Goal: Task Accomplishment & Management: Manage account settings

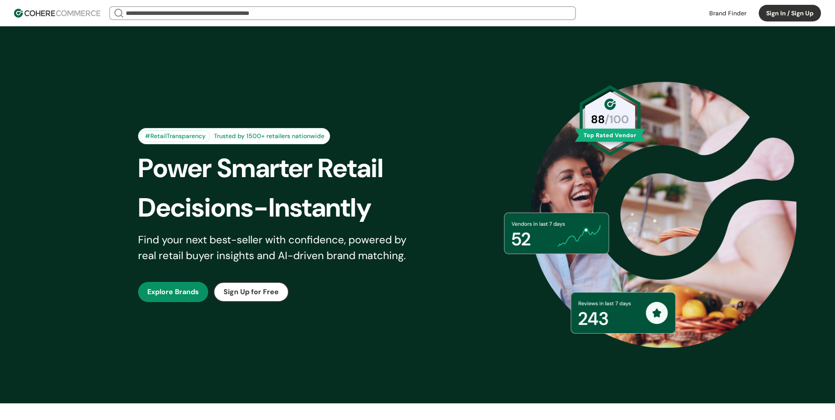
click at [781, 13] on button "Sign In / Sign Up" at bounding box center [790, 13] width 62 height 17
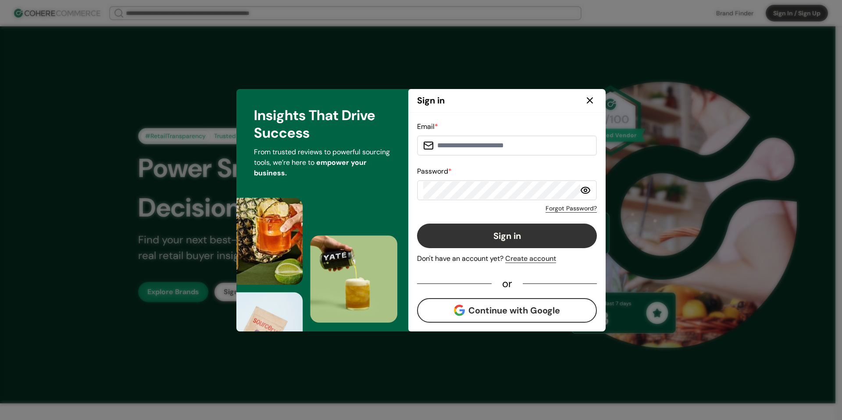
drag, startPoint x: 754, startPoint y: 159, endPoint x: 716, endPoint y: 159, distance: 38.6
click at [487, 146] on input at bounding box center [512, 146] width 157 height 18
paste input "**********"
type input "**********"
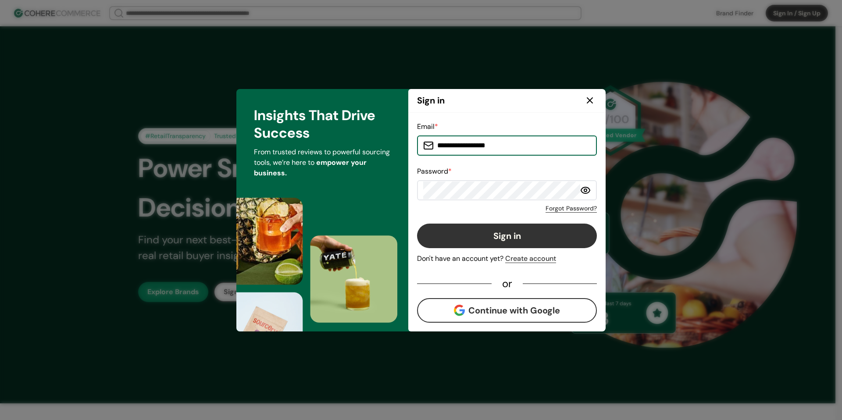
click at [506, 232] on button "Sign in" at bounding box center [507, 236] width 180 height 25
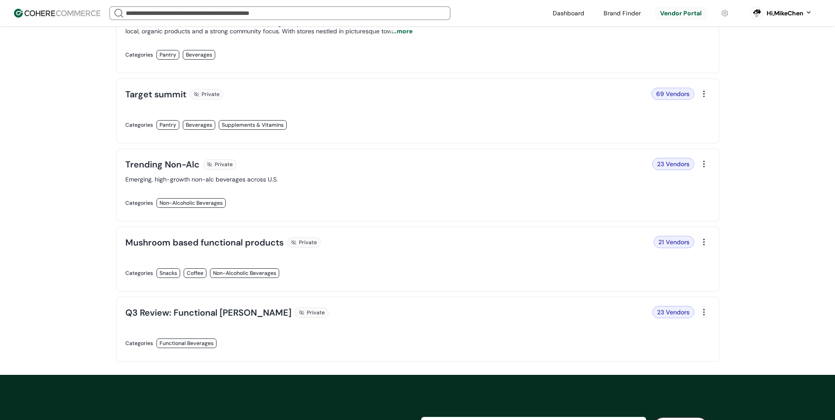
scroll to position [307, 0]
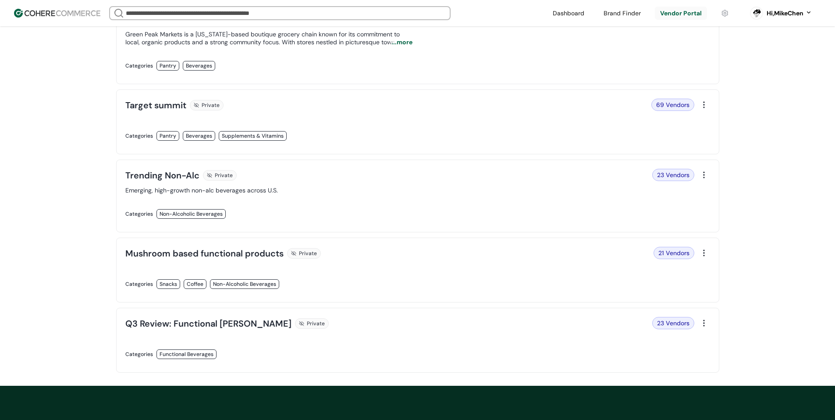
click at [360, 223] on link at bounding box center [268, 223] width 287 height 0
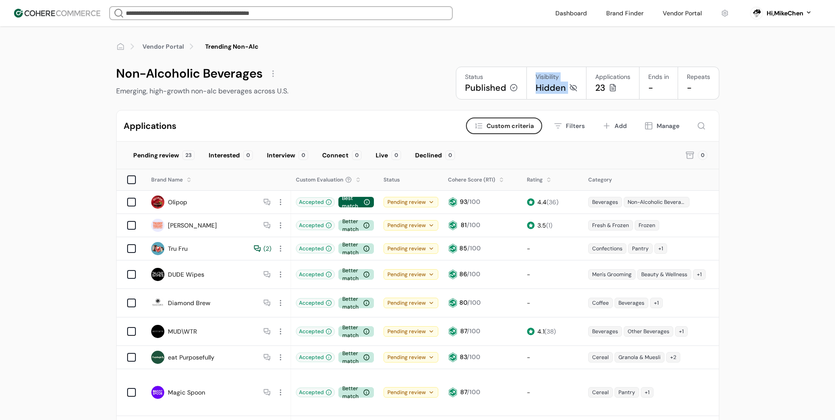
drag, startPoint x: 535, startPoint y: 76, endPoint x: 571, endPoint y: 92, distance: 39.1
click at [571, 92] on div "Visibility Hidden" at bounding box center [557, 83] width 60 height 33
copy div "Visibility Hidden"
click at [399, 113] on div "Applications Criteria Custom criteria Filters Add Manage" at bounding box center [418, 126] width 603 height 31
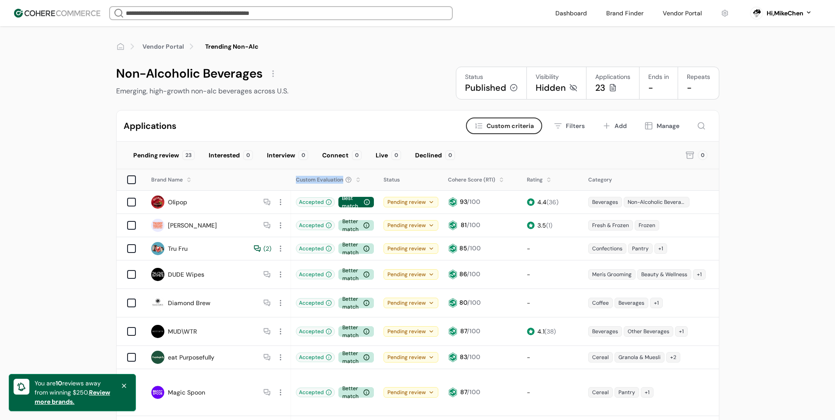
drag, startPoint x: 292, startPoint y: 181, endPoint x: 346, endPoint y: 185, distance: 54.5
click at [346, 185] on div "Custom Evaluation" at bounding box center [335, 180] width 87 height 20
copy div "Custom Evaluation"
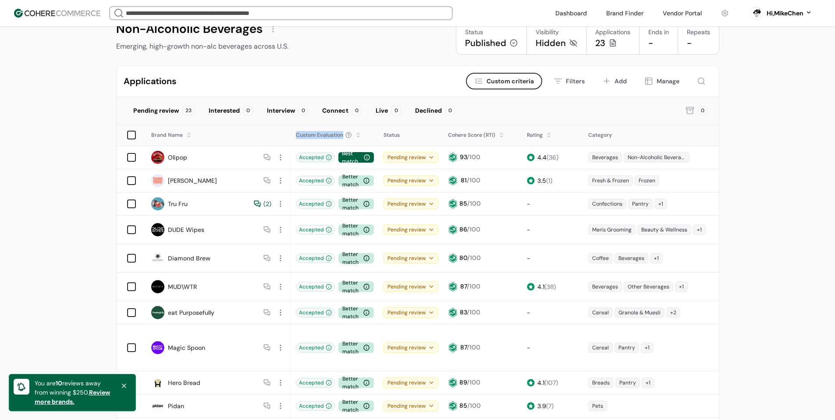
scroll to position [44, 0]
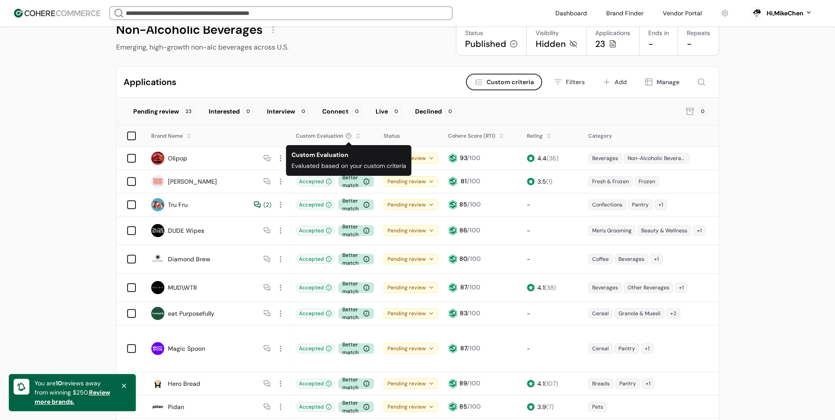
click at [213, 114] on div "Interested" at bounding box center [224, 111] width 31 height 9
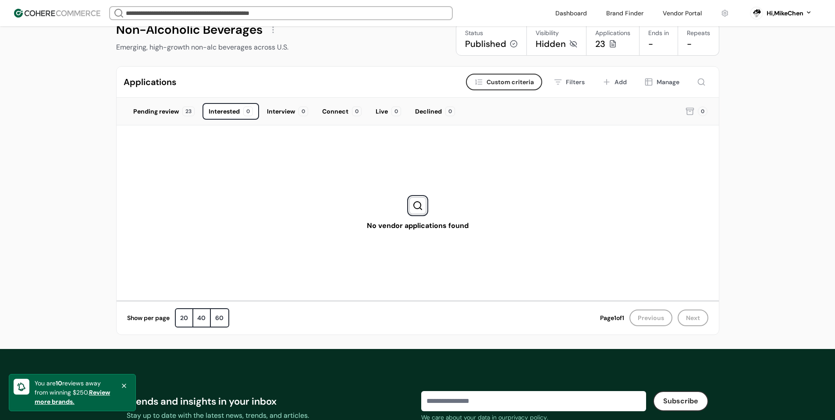
click at [163, 115] on div "Pending review" at bounding box center [156, 111] width 46 height 9
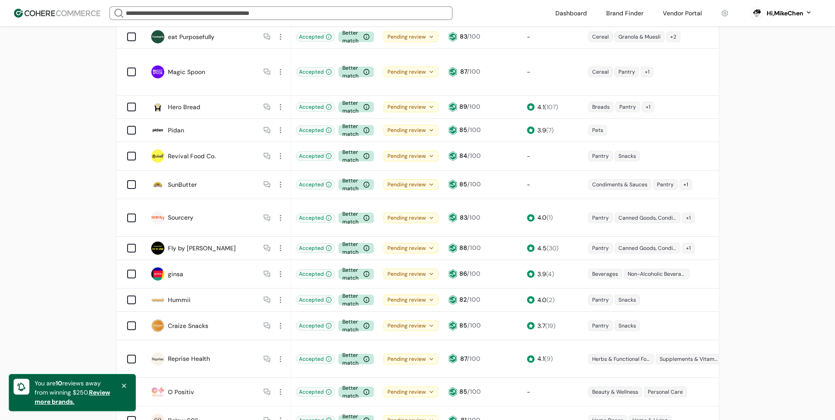
scroll to position [395, 0]
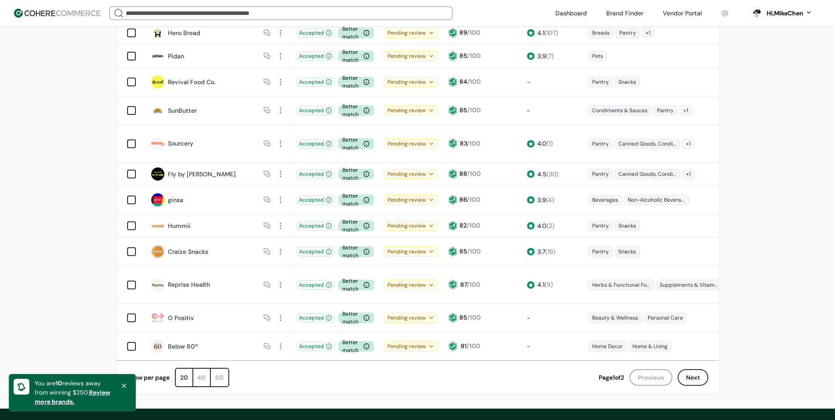
click at [210, 369] on div "40" at bounding box center [202, 378] width 18 height 18
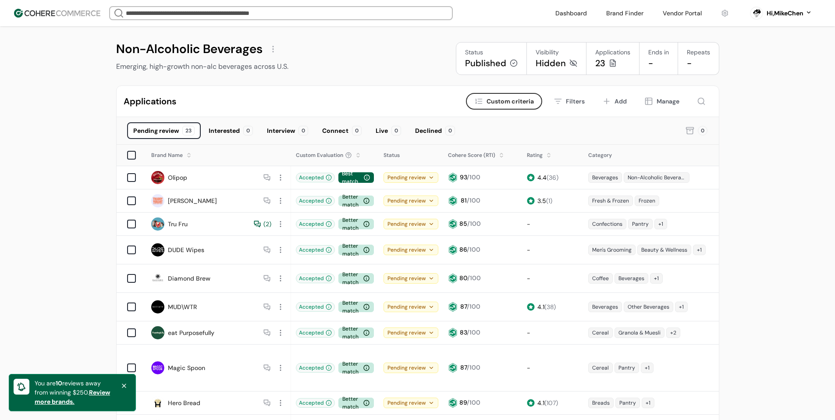
scroll to position [0, 0]
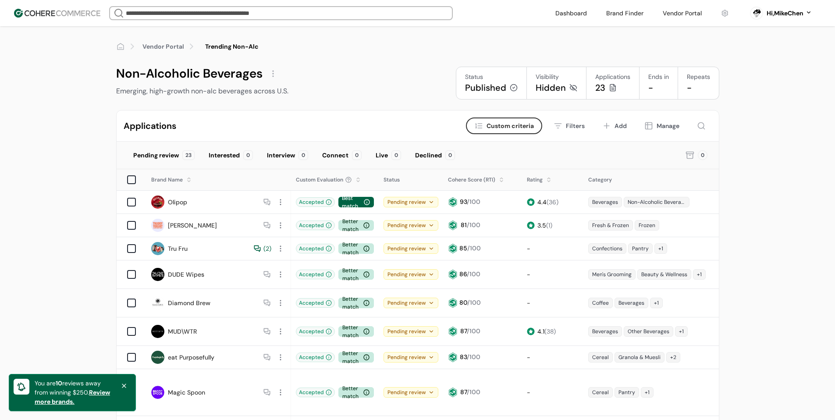
click at [125, 386] on icon at bounding box center [124, 385] width 7 height 7
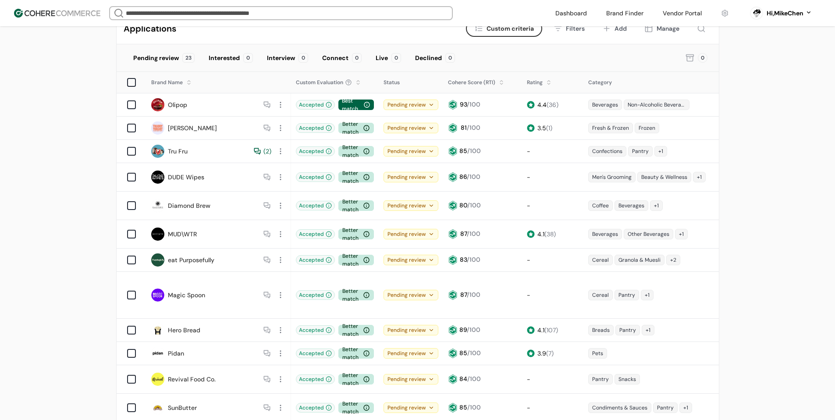
scroll to position [44, 0]
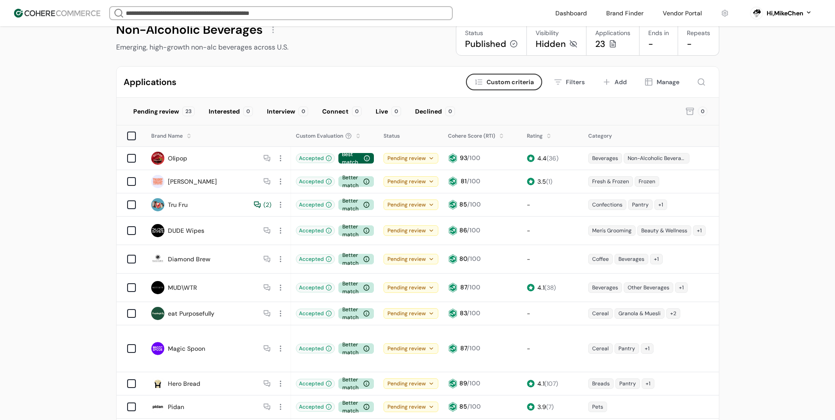
click at [658, 82] on div "Manage" at bounding box center [668, 82] width 23 height 9
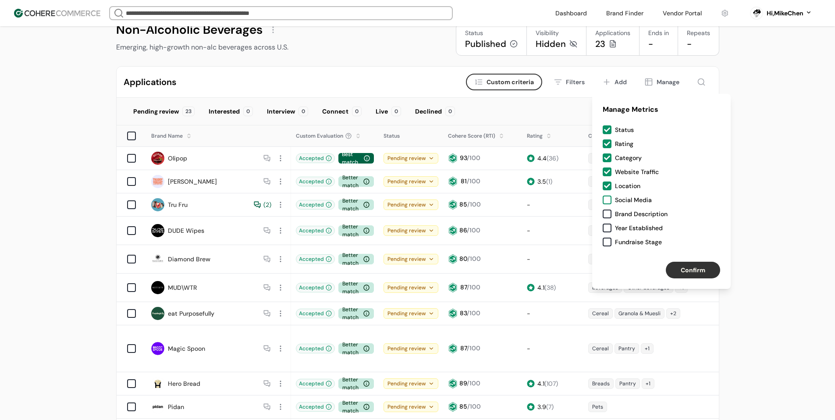
click at [611, 203] on div at bounding box center [607, 200] width 9 height 9
click at [611, 214] on div at bounding box center [607, 214] width 9 height 9
drag, startPoint x: 610, startPoint y: 231, endPoint x: 610, endPoint y: 239, distance: 8.8
click at [610, 232] on div "Status Rating Category Website Traffic Location Social Media Brand Description …" at bounding box center [661, 188] width 139 height 126
click at [609, 246] on div at bounding box center [607, 242] width 9 height 9
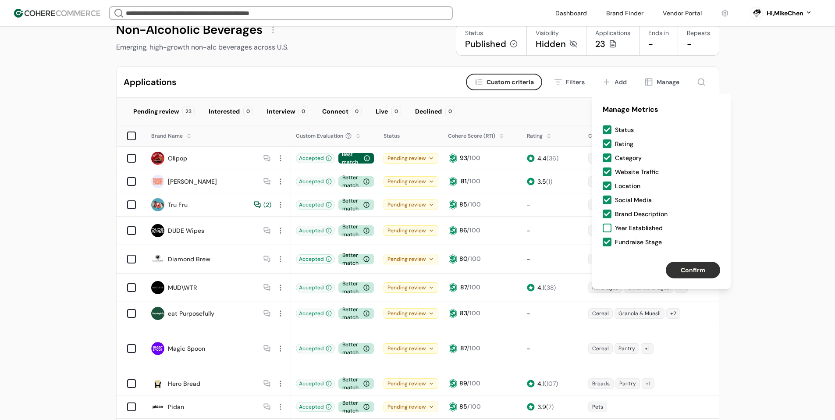
click at [606, 226] on div at bounding box center [607, 228] width 9 height 9
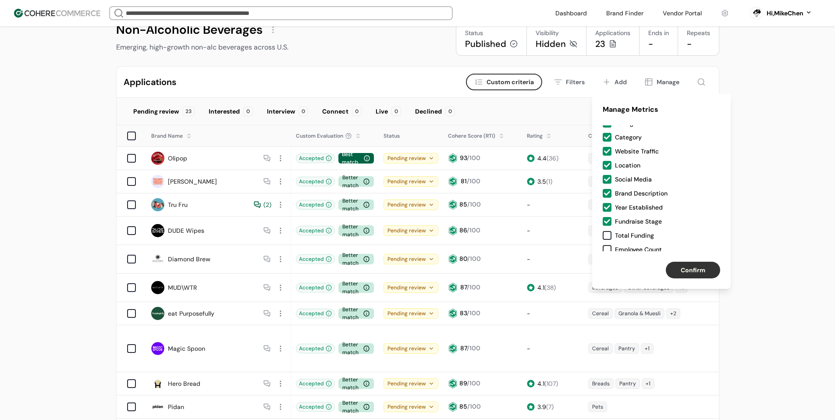
scroll to position [23, 0]
click at [606, 230] on div at bounding box center [607, 233] width 9 height 9
click at [608, 246] on div at bounding box center [607, 247] width 9 height 9
click at [692, 265] on button "Confirm" at bounding box center [693, 270] width 54 height 17
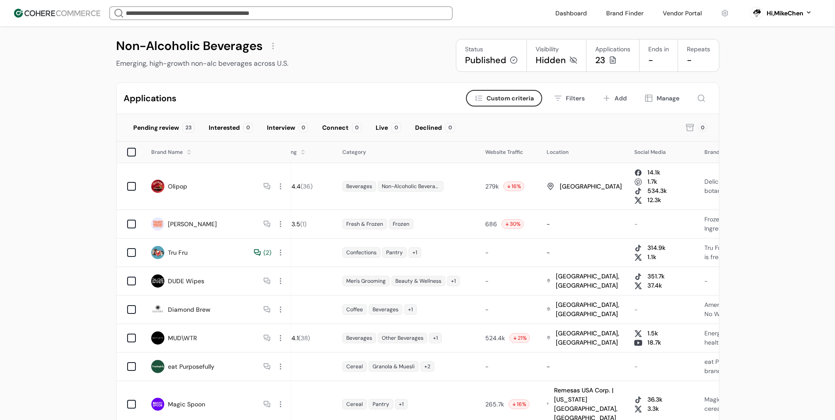
scroll to position [0, 0]
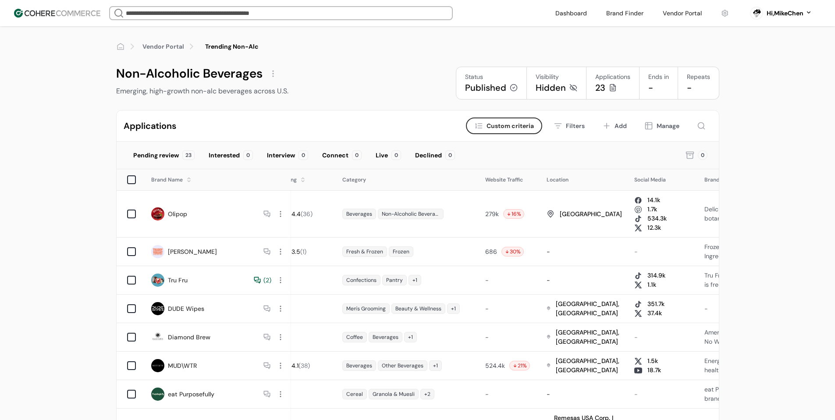
click at [270, 77] on div at bounding box center [273, 74] width 14 height 14
click at [292, 95] on link "Edit" at bounding box center [288, 94] width 12 height 9
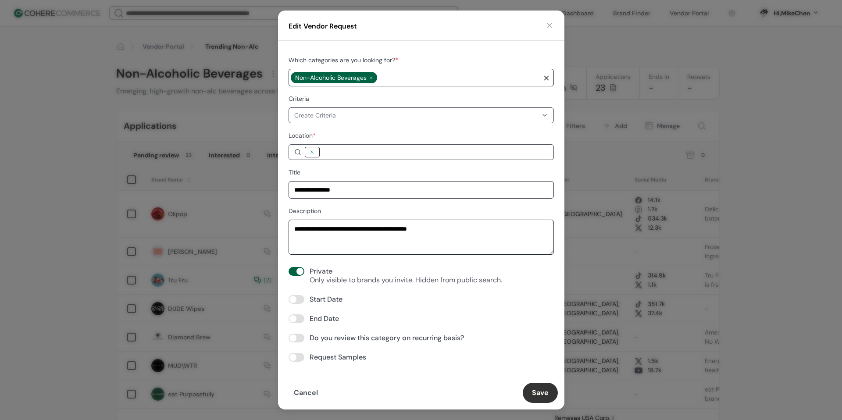
click at [319, 156] on div at bounding box center [312, 152] width 15 height 11
click at [552, 27] on button "button" at bounding box center [549, 25] width 9 height 9
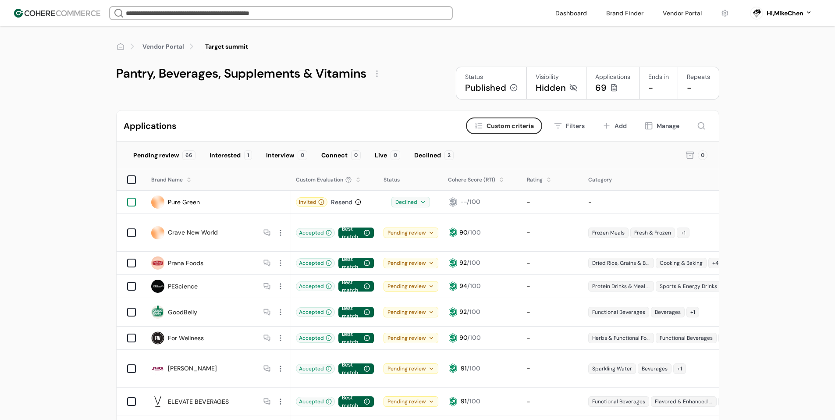
click at [132, 205] on div at bounding box center [131, 202] width 9 height 9
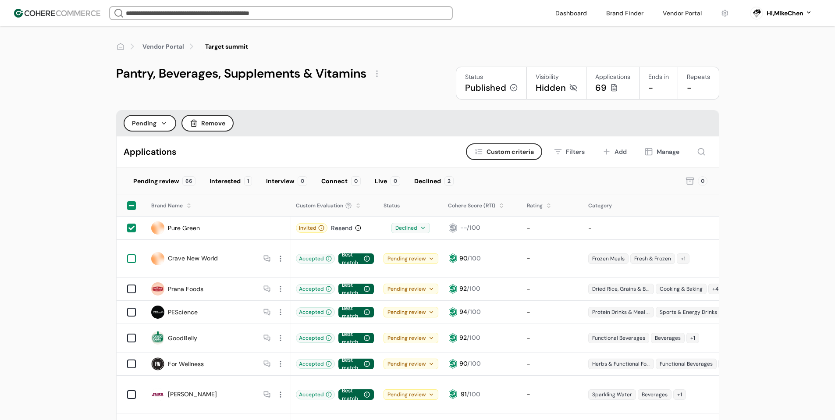
click at [132, 254] on div at bounding box center [131, 258] width 9 height 9
click at [132, 203] on div at bounding box center [131, 205] width 9 height 9
click at [131, 205] on icon at bounding box center [131, 206] width 6 height 6
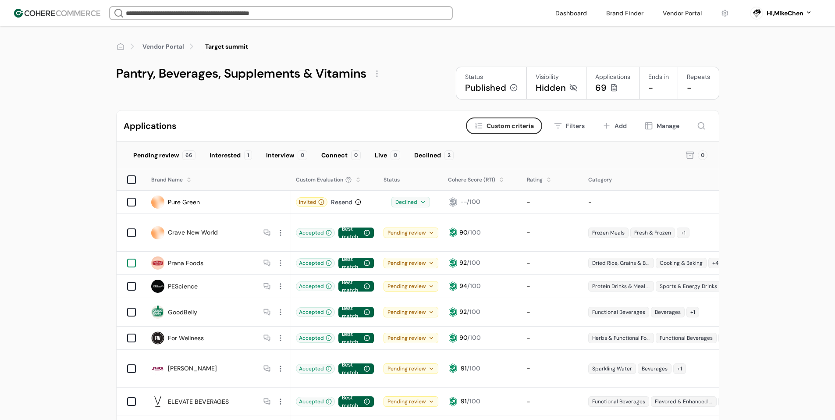
click at [130, 259] on div at bounding box center [131, 263] width 9 height 9
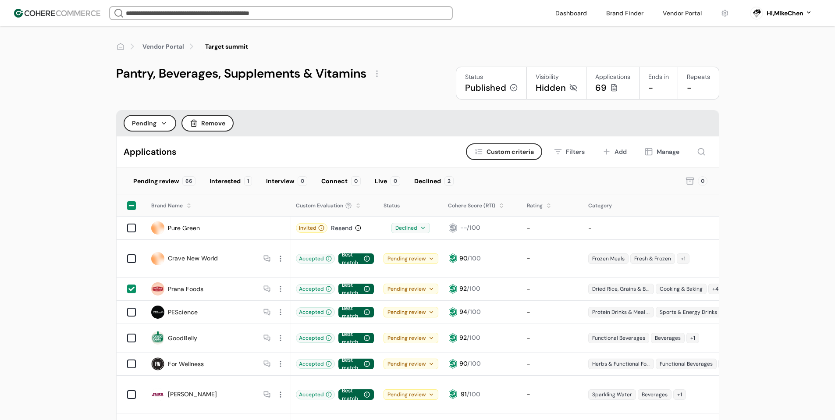
click at [159, 124] on button "Pending" at bounding box center [150, 123] width 53 height 17
click at [129, 308] on div at bounding box center [131, 312] width 9 height 9
click at [152, 121] on button "Pending" at bounding box center [150, 123] width 53 height 17
click at [158, 163] on div "Interested" at bounding box center [151, 163] width 53 height 18
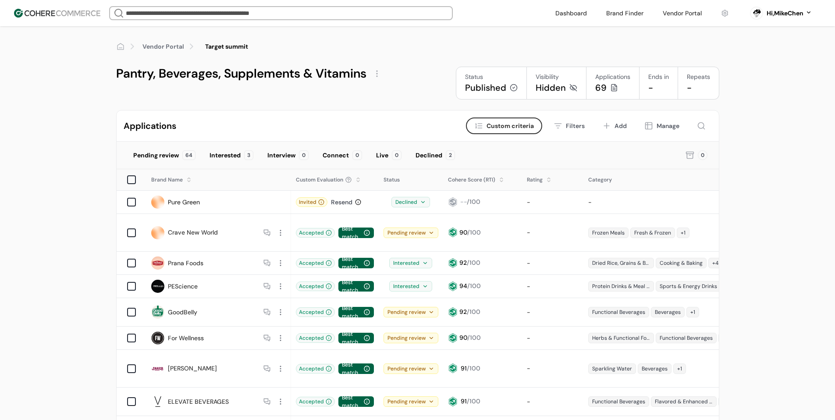
click at [227, 161] on div "Interested 3" at bounding box center [231, 155] width 56 height 17
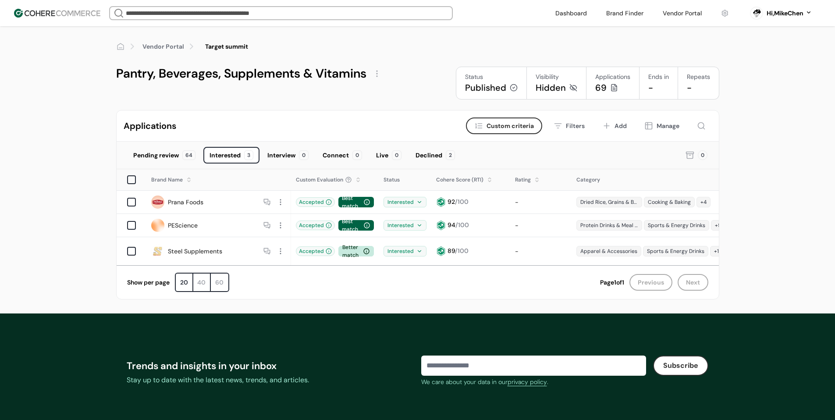
click at [177, 158] on div "Pending review" at bounding box center [156, 155] width 46 height 9
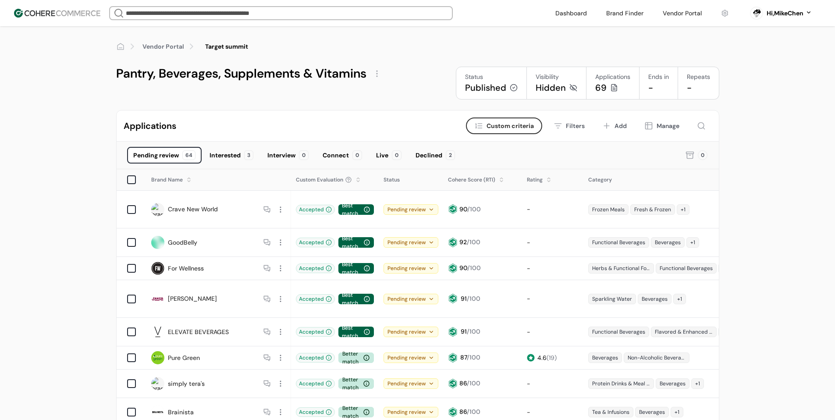
click at [214, 159] on div "Interested" at bounding box center [225, 155] width 31 height 9
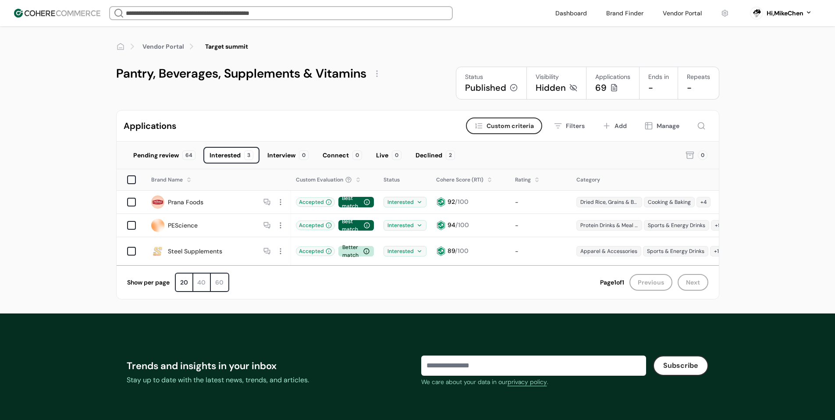
click at [189, 144] on div "Pending review 64 Interested 3 Interview 0 Connect 0 Live 0 Declined 2 0" at bounding box center [418, 156] width 603 height 28
click at [182, 151] on div "Pending review 64" at bounding box center [164, 155] width 75 height 17
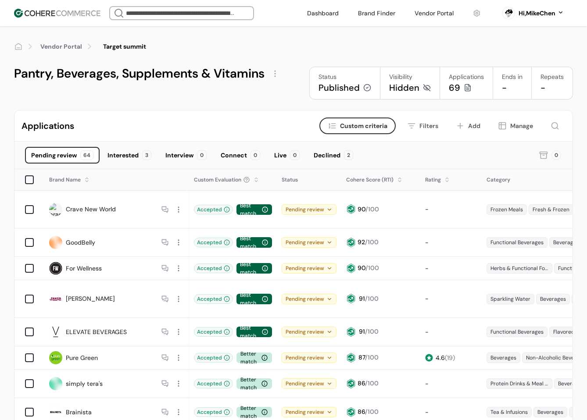
click at [132, 154] on div "Interested" at bounding box center [122, 155] width 31 height 9
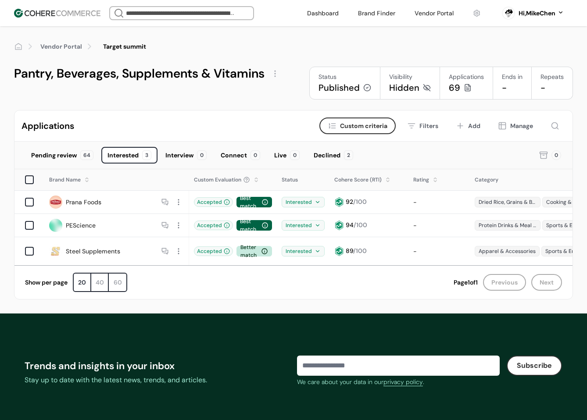
click at [71, 153] on div "Pending review" at bounding box center [54, 155] width 46 height 9
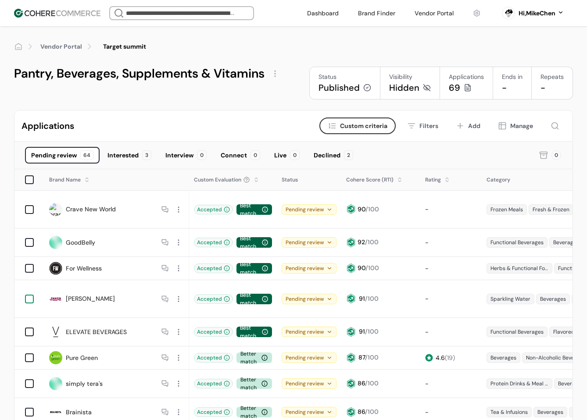
click at [30, 295] on div at bounding box center [29, 299] width 9 height 9
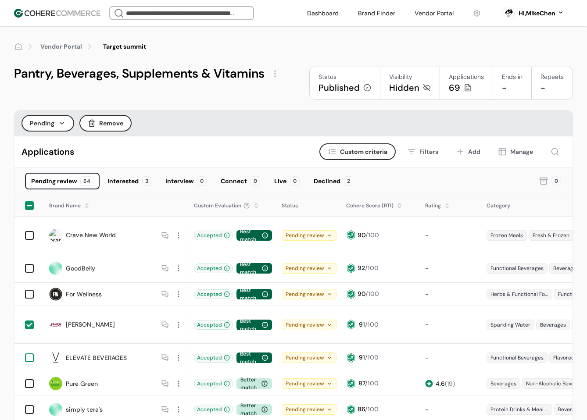
click at [26, 353] on div at bounding box center [29, 357] width 9 height 9
click at [54, 121] on button "Pending" at bounding box center [47, 123] width 53 height 17
click at [56, 157] on div "Interested" at bounding box center [49, 163] width 53 height 18
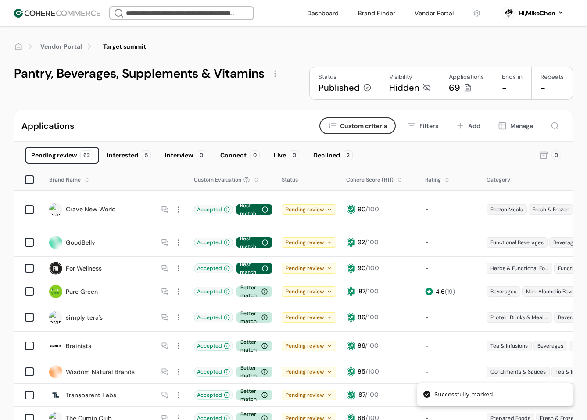
click at [137, 157] on div "Interested" at bounding box center [122, 155] width 31 height 9
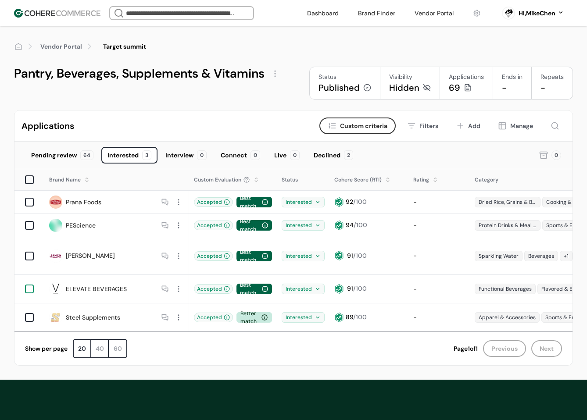
click at [26, 285] on div at bounding box center [29, 289] width 9 height 9
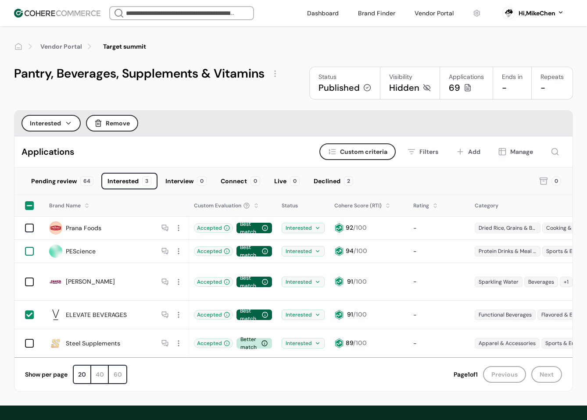
click at [29, 249] on div at bounding box center [29, 251] width 9 height 9
click at [30, 278] on div at bounding box center [29, 282] width 9 height 9
click at [32, 250] on icon at bounding box center [29, 251] width 6 height 4
click at [65, 129] on button "Interested" at bounding box center [50, 123] width 59 height 17
click at [121, 177] on div "Interested" at bounding box center [122, 181] width 31 height 9
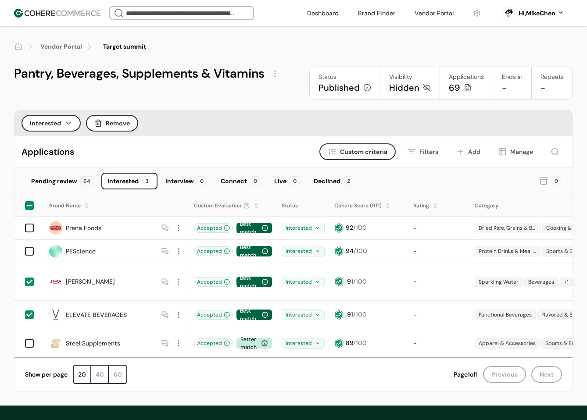
click at [93, 180] on div "64" at bounding box center [86, 181] width 13 height 10
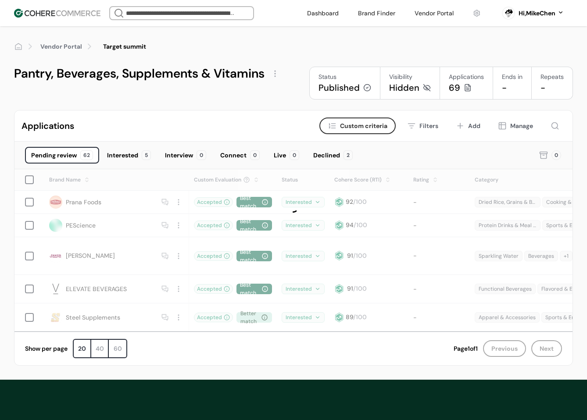
click at [136, 158] on div "Interested" at bounding box center [122, 155] width 31 height 9
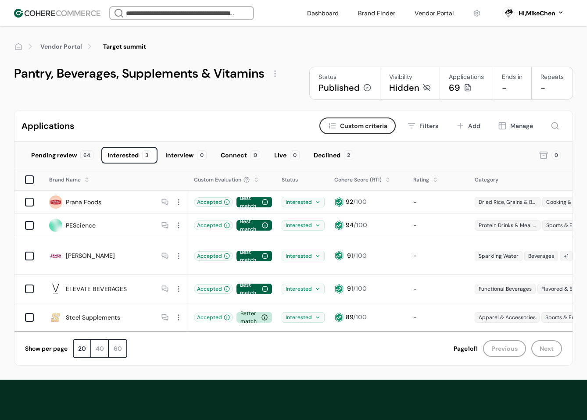
drag, startPoint x: 182, startPoint y: 212, endPoint x: 185, endPoint y: 225, distance: 13.5
drag, startPoint x: 185, startPoint y: 225, endPoint x: 208, endPoint y: 118, distance: 109.8
click at [215, 118] on div "Applications Criteria Custom criteria Filters Add Manage" at bounding box center [293, 126] width 558 height 31
click at [118, 153] on div "Interested" at bounding box center [122, 155] width 31 height 9
click at [132, 160] on div "Interested" at bounding box center [122, 155] width 31 height 9
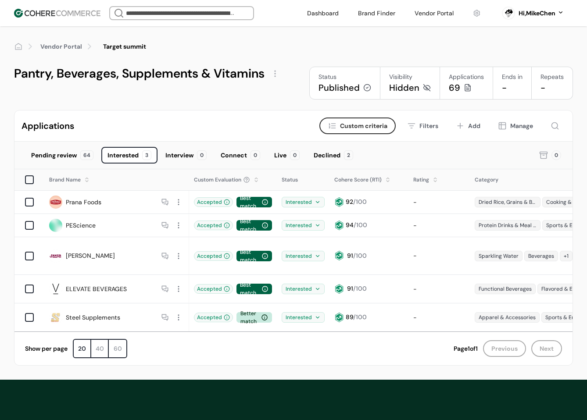
click at [169, 158] on div "Interview" at bounding box center [179, 155] width 28 height 9
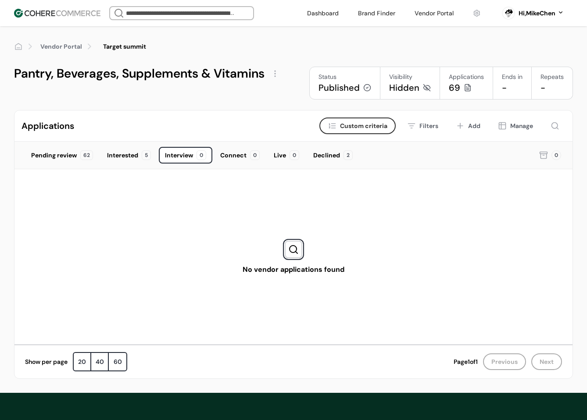
click at [134, 162] on div "Interested 5" at bounding box center [129, 155] width 56 height 17
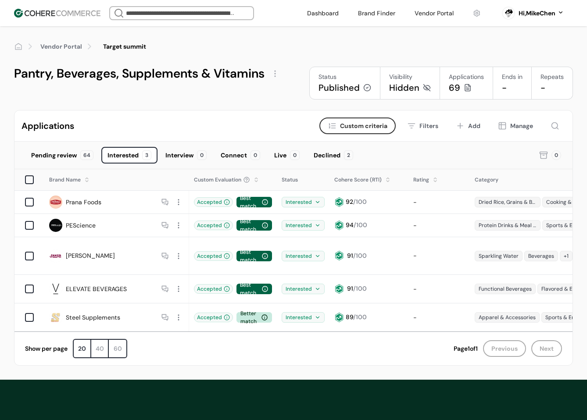
click at [175, 156] on div "Interview" at bounding box center [179, 155] width 28 height 9
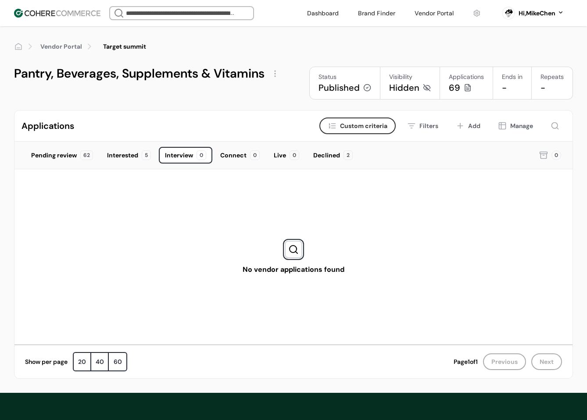
click at [126, 159] on div "Interested" at bounding box center [122, 155] width 31 height 9
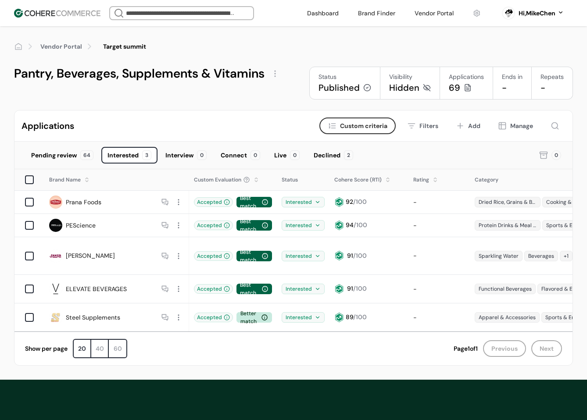
click at [329, 155] on div "Declined" at bounding box center [327, 155] width 27 height 9
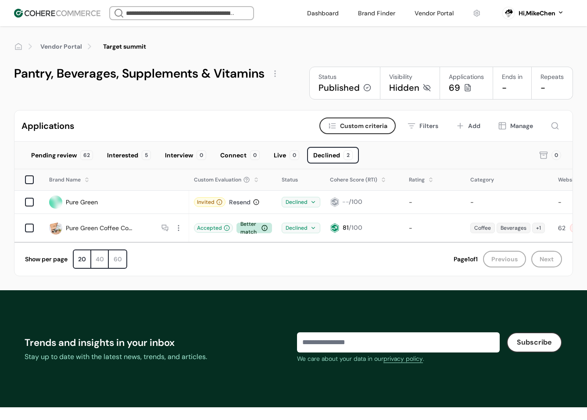
click at [279, 153] on div "Live" at bounding box center [280, 155] width 12 height 9
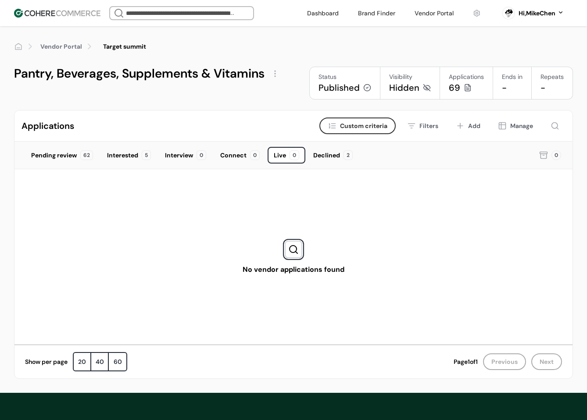
click at [241, 158] on div "Connect" at bounding box center [233, 155] width 26 height 9
click at [182, 157] on div "Interview" at bounding box center [179, 155] width 28 height 9
click at [132, 158] on div "Interested" at bounding box center [122, 155] width 31 height 9
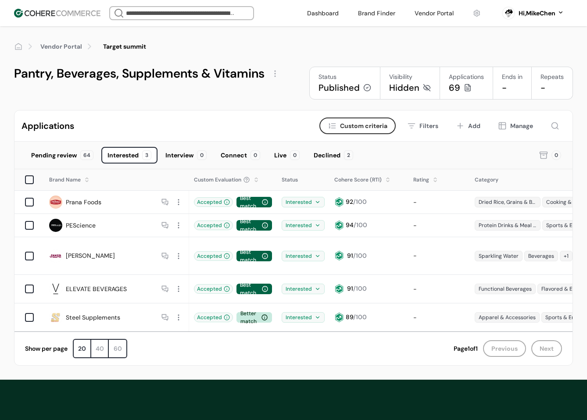
click at [74, 154] on div "Pending review" at bounding box center [54, 155] width 46 height 9
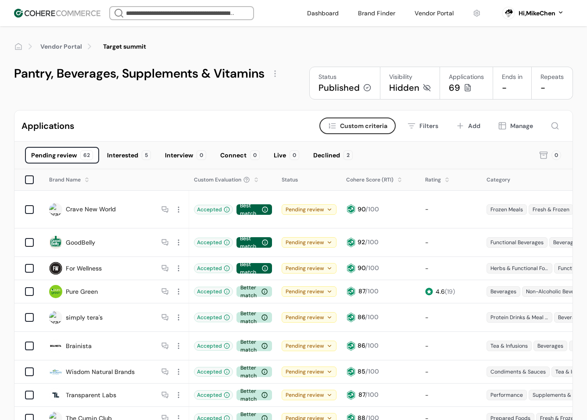
drag, startPoint x: 129, startPoint y: 158, endPoint x: 124, endPoint y: 161, distance: 6.1
click at [129, 158] on div "Interested" at bounding box center [122, 155] width 31 height 9
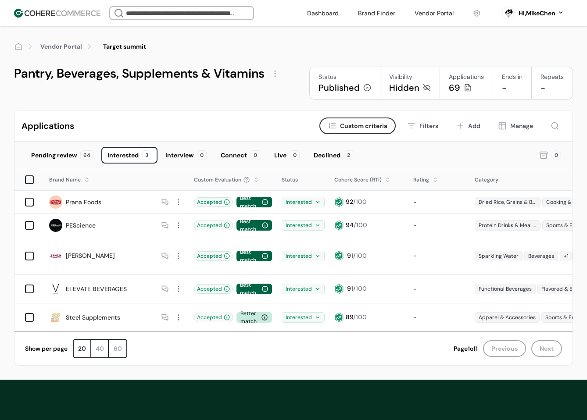
click at [68, 158] on div "Pending review" at bounding box center [54, 155] width 46 height 9
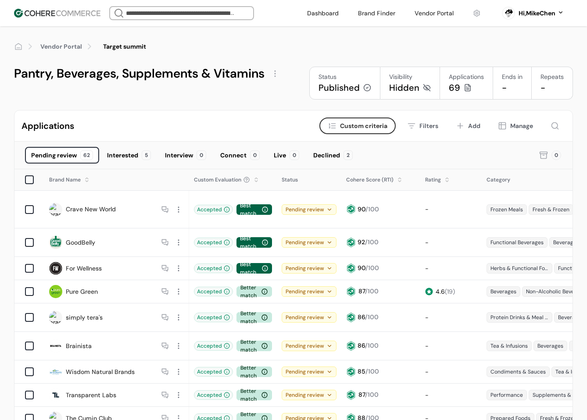
click at [127, 160] on div "Interested 5" at bounding box center [129, 155] width 56 height 17
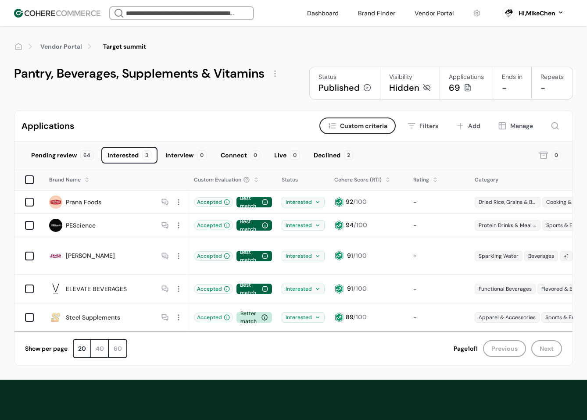
click at [169, 153] on div "Interview" at bounding box center [179, 155] width 28 height 9
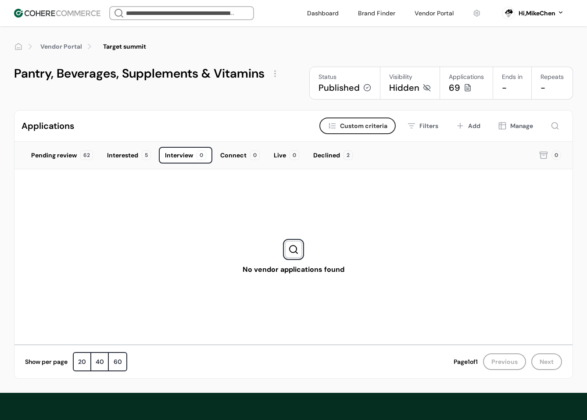
click at [131, 159] on div "Interested" at bounding box center [122, 155] width 31 height 9
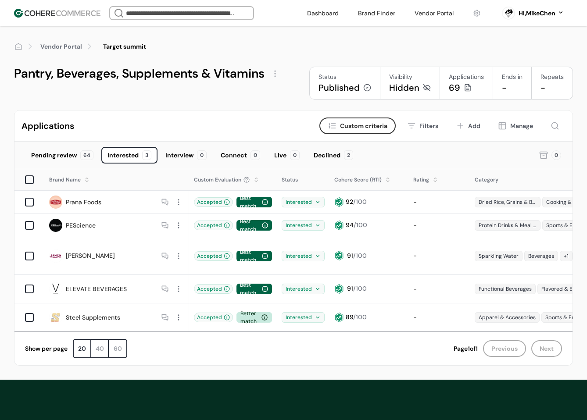
click at [78, 156] on div "Pending review 64" at bounding box center [62, 155] width 75 height 17
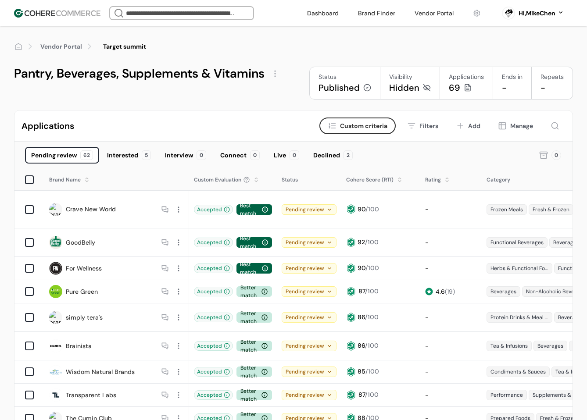
click at [129, 157] on div "Interested" at bounding box center [122, 155] width 31 height 9
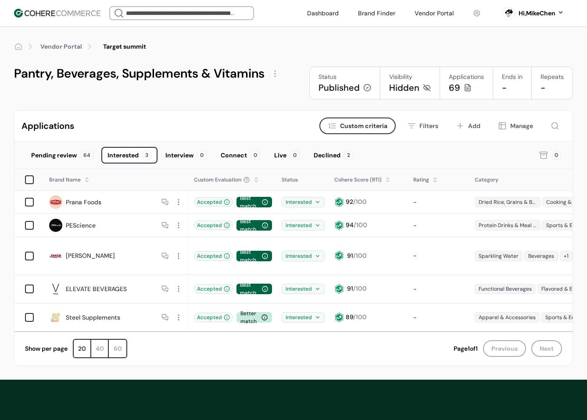
click at [131, 160] on div "Interested 3" at bounding box center [129, 155] width 56 height 17
click at [189, 160] on div "Interview 0" at bounding box center [185, 155] width 53 height 17
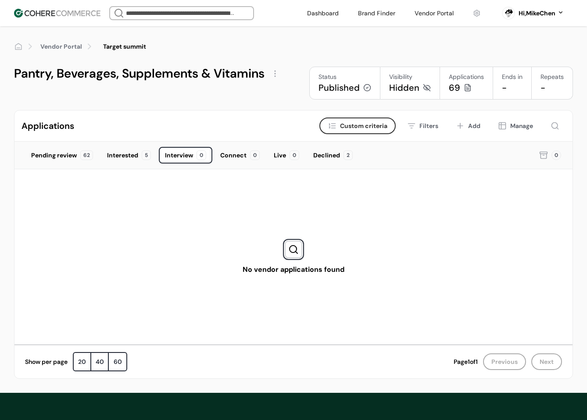
click at [131, 159] on div "Interested" at bounding box center [122, 155] width 31 height 9
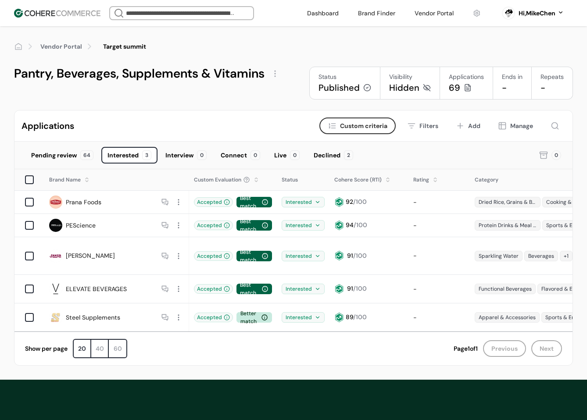
click at [321, 159] on div "Declined" at bounding box center [327, 155] width 27 height 9
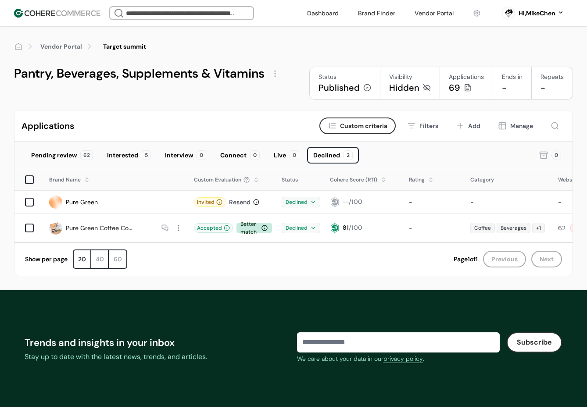
click at [136, 158] on div "Interested" at bounding box center [122, 155] width 31 height 9
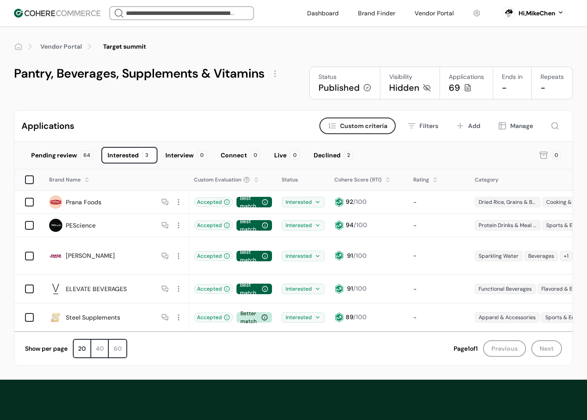
click at [190, 159] on div "Interview" at bounding box center [179, 155] width 28 height 9
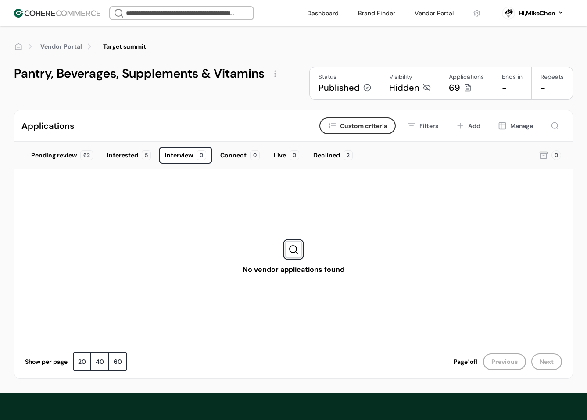
click at [240, 163] on div "Connect 0" at bounding box center [240, 155] width 52 height 17
click at [68, 159] on div "Pending review" at bounding box center [54, 155] width 46 height 9
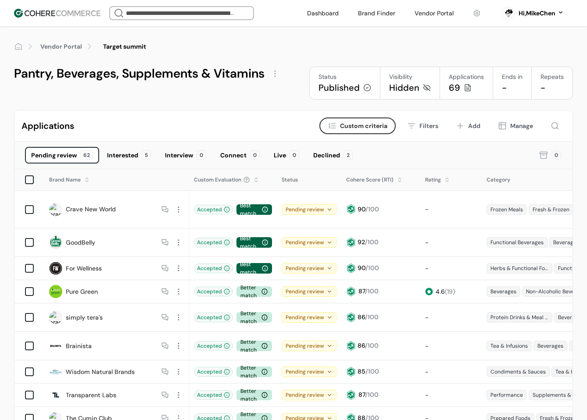
click at [541, 157] on icon at bounding box center [543, 155] width 9 height 9
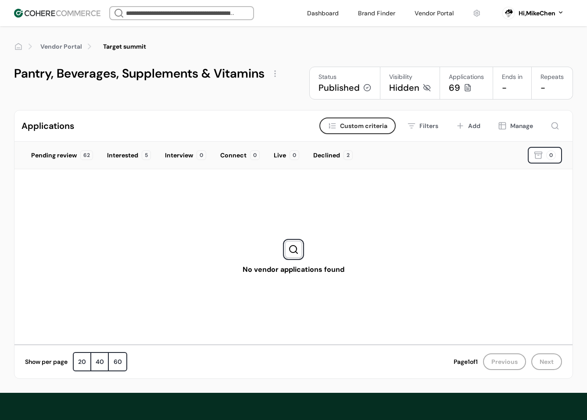
click at [42, 153] on div "Pending review" at bounding box center [54, 155] width 46 height 9
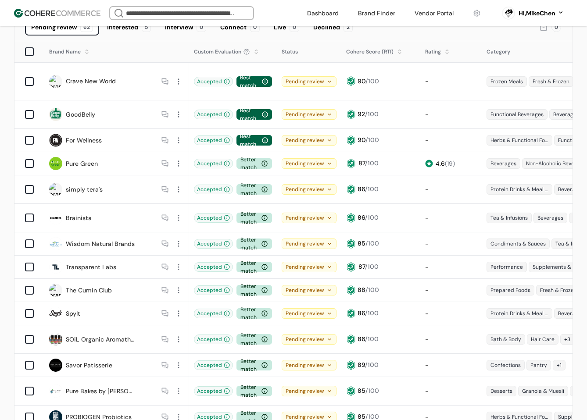
scroll to position [132, 0]
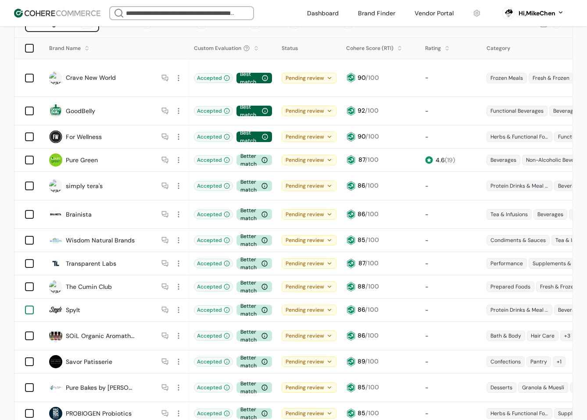
click at [26, 306] on div at bounding box center [29, 310] width 9 height 9
click at [180, 304] on div at bounding box center [178, 309] width 11 height 11
click at [221, 332] on div "Remove brand" at bounding box center [211, 335] width 72 height 18
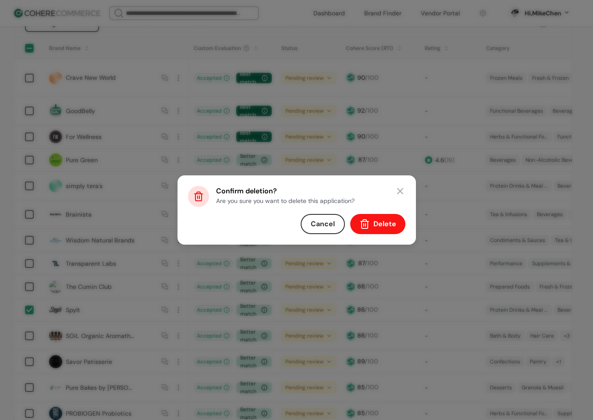
click at [382, 226] on button "Delete" at bounding box center [377, 224] width 55 height 20
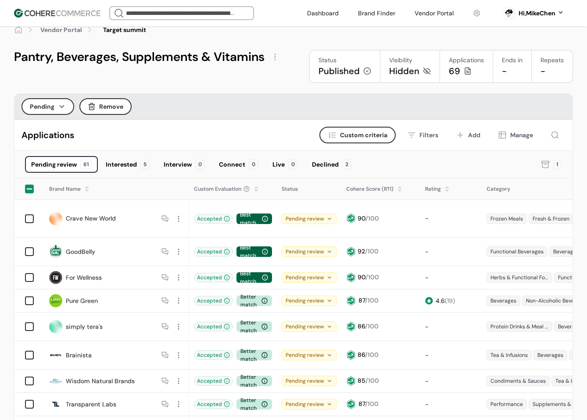
scroll to position [0, 0]
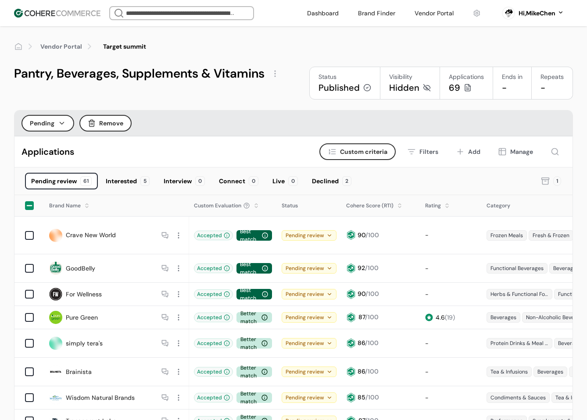
click at [553, 176] on div "1" at bounding box center [551, 181] width 22 height 17
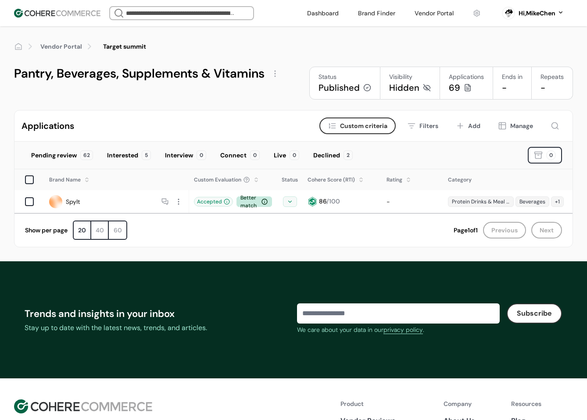
drag, startPoint x: 382, startPoint y: 145, endPoint x: 524, endPoint y: 141, distance: 142.1
click at [521, 137] on div "Applications Criteria Custom criteria Filters Add Manage" at bounding box center [293, 126] width 558 height 31
click at [536, 156] on icon at bounding box center [538, 155] width 9 height 9
click at [418, 158] on div "Pending review 62 Interested 5 Interview 0 Connect 0 Live 0 Declined 2" at bounding box center [271, 155] width 492 height 17
click at [341, 157] on div "Declined 2" at bounding box center [333, 155] width 52 height 17
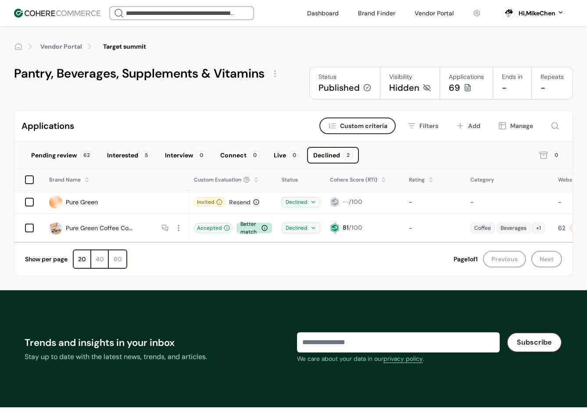
click at [541, 160] on div "0" at bounding box center [550, 155] width 24 height 17
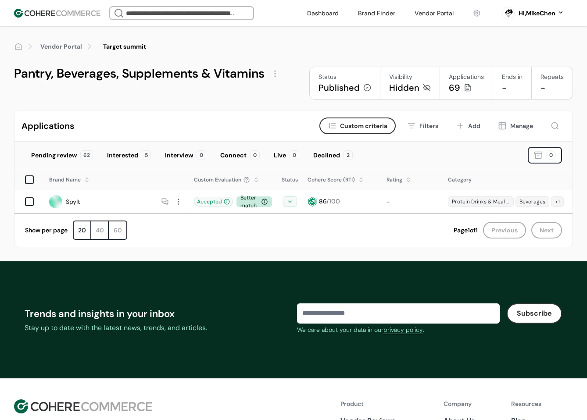
click at [69, 154] on div "Pending review" at bounding box center [54, 155] width 46 height 9
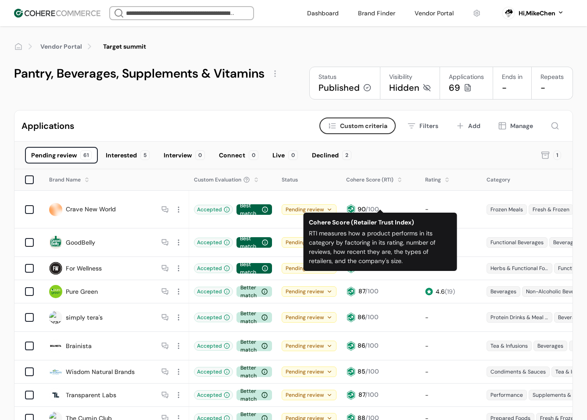
click at [314, 204] on div "Pending review" at bounding box center [309, 209] width 55 height 11
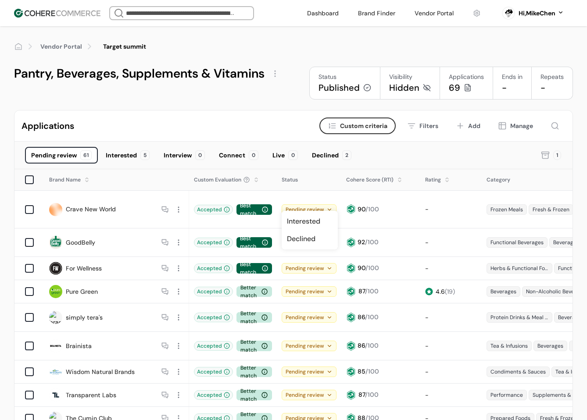
click at [457, 157] on div "Pending review 61 Interested 5 Interview 0 Connect 0 Live 0 Declined 2" at bounding box center [277, 155] width 504 height 17
click at [542, 155] on icon at bounding box center [545, 156] width 6 height 5
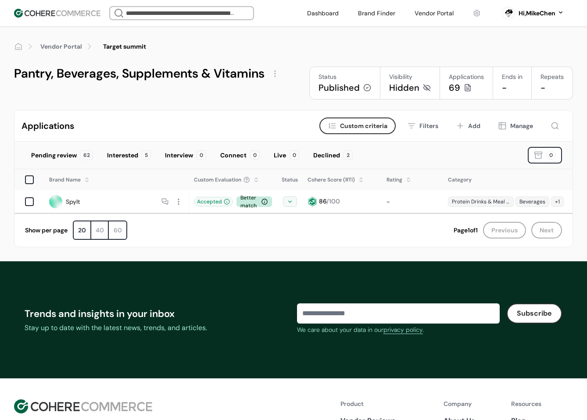
click at [288, 155] on div "Live 0" at bounding box center [286, 155] width 38 height 17
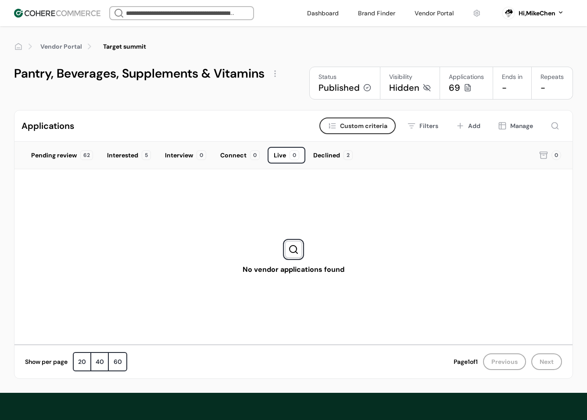
click at [543, 153] on icon at bounding box center [543, 155] width 9 height 9
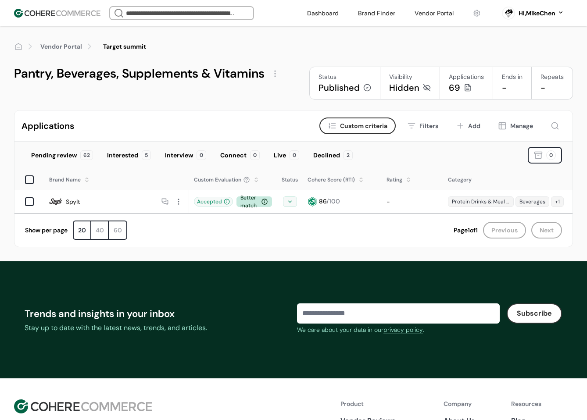
click at [535, 156] on icon at bounding box center [538, 156] width 6 height 5
click at [559, 125] on button at bounding box center [554, 126] width 21 height 17
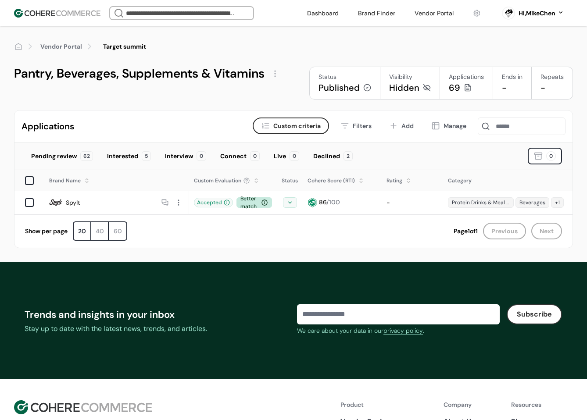
click at [360, 126] on div "Filters" at bounding box center [362, 125] width 19 height 9
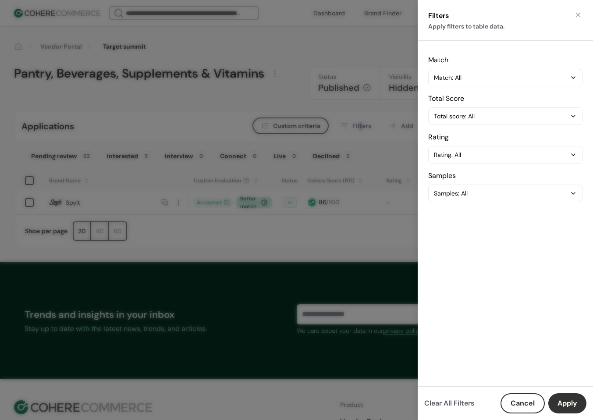
click at [359, 140] on html "We Came Up Empty Looks like there aren’t any matches at the moment. Refine your…" at bounding box center [296, 278] width 593 height 557
click at [532, 401] on button "Cancel" at bounding box center [523, 403] width 44 height 20
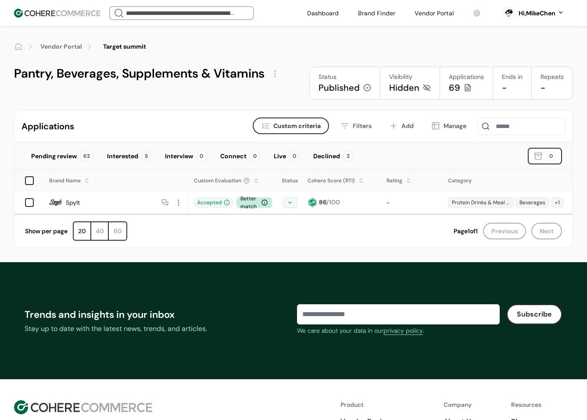
click at [522, 126] on input at bounding box center [522, 127] width 88 height 18
click at [499, 143] on div "Applications Criteria Custom criteria Filters Add Manage Pending review 62 Inte…" at bounding box center [293, 179] width 559 height 138
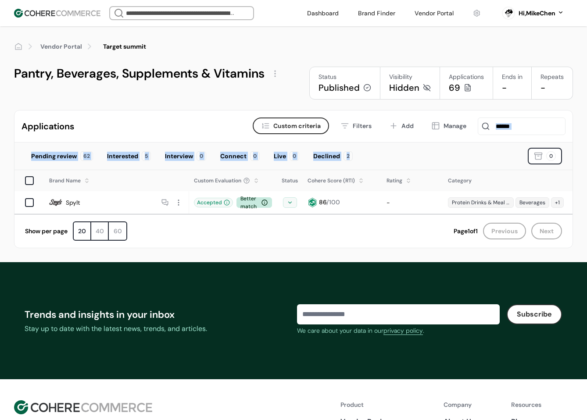
click at [492, 144] on div "Pending review 62 Interested 5 Interview 0 Connect 0 Live 0 Declined 2 0" at bounding box center [293, 157] width 558 height 28
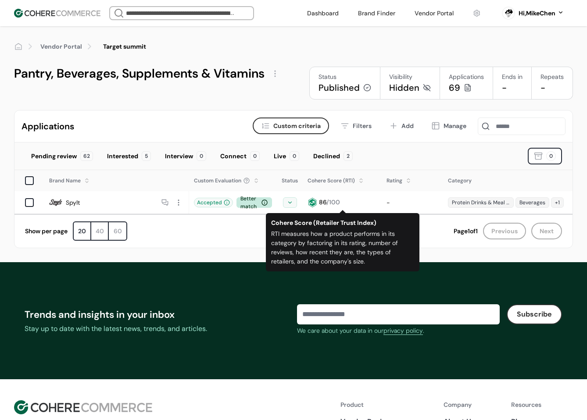
click at [290, 203] on icon at bounding box center [289, 203] width 3 height 2
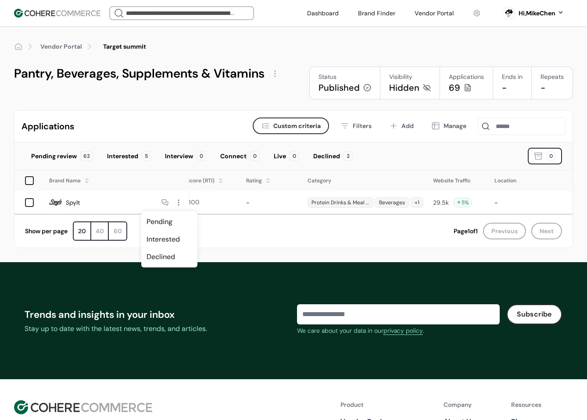
scroll to position [0, 139]
click at [27, 202] on div at bounding box center [29, 202] width 9 height 9
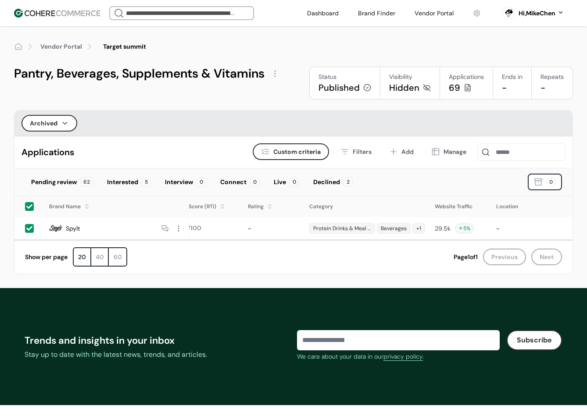
click at [60, 130] on button "Archived" at bounding box center [49, 123] width 56 height 17
click at [55, 140] on div "Pending" at bounding box center [49, 146] width 53 height 18
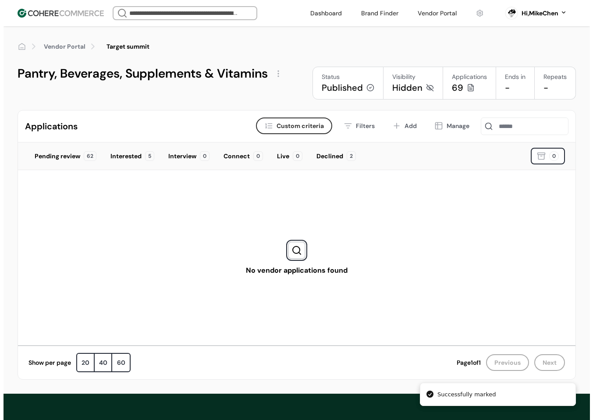
scroll to position [0, 0]
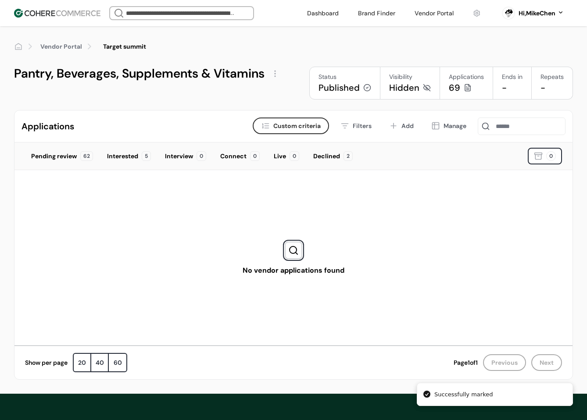
click at [51, 153] on div "Pending review" at bounding box center [54, 156] width 46 height 9
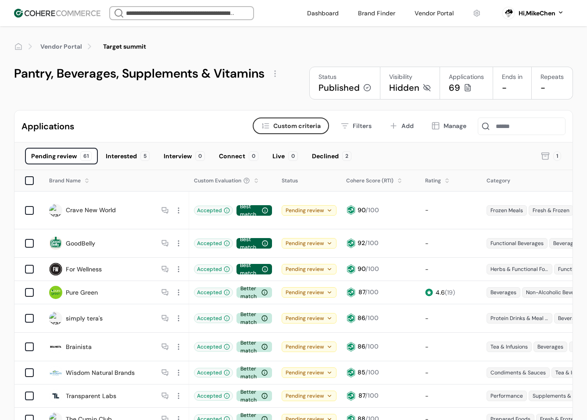
click at [450, 150] on div "Pending review 61 Interested 5 Interview 0 Connect 0 Live 0 Declined 2" at bounding box center [277, 156] width 504 height 17
click at [329, 207] on icon at bounding box center [329, 210] width 6 height 6
click at [400, 160] on div "Pending review 61 Interested 5 Interview 0 Connect 0 Live 0 Declined 2" at bounding box center [277, 156] width 504 height 17
click at [361, 126] on div "Filters" at bounding box center [362, 125] width 19 height 9
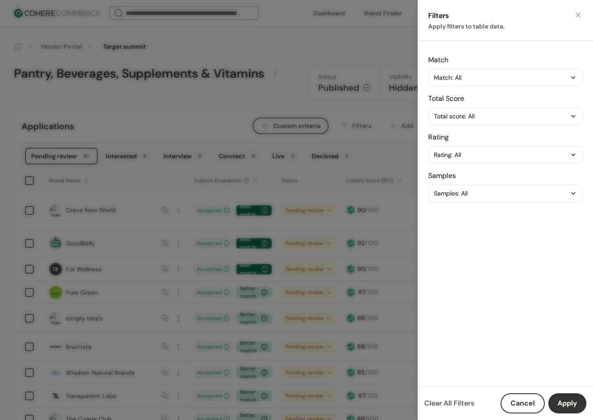
click at [575, 16] on button "button" at bounding box center [578, 15] width 9 height 9
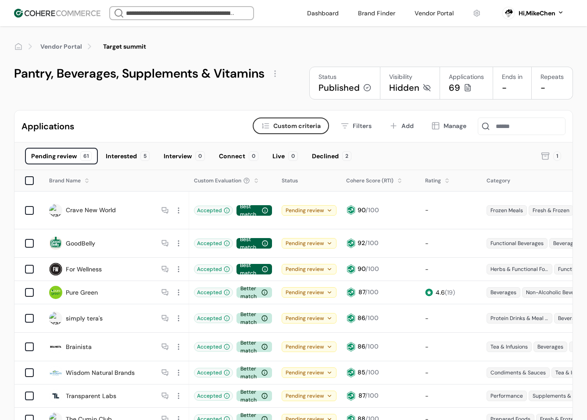
click at [294, 132] on button "Criteria Custom criteria" at bounding box center [291, 126] width 76 height 17
type input "**"
type input "****"
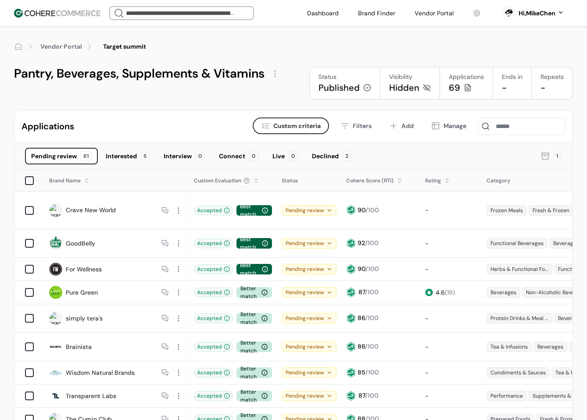
type input "****"
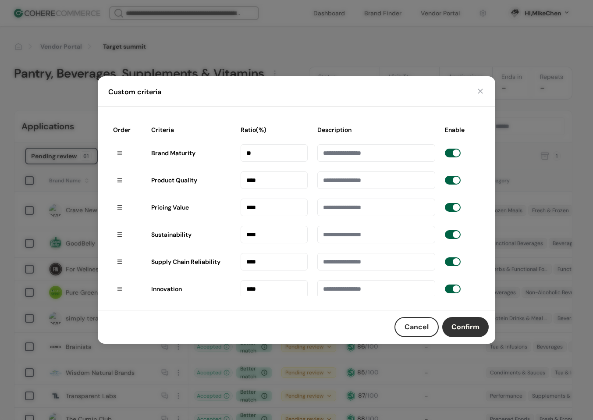
click at [478, 89] on button "button" at bounding box center [480, 91] width 9 height 9
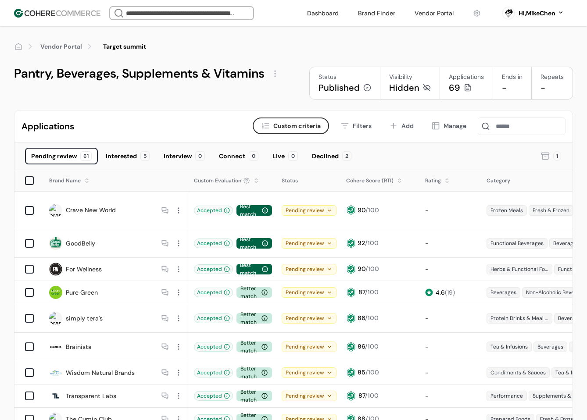
click at [307, 125] on span "Custom criteria" at bounding box center [296, 125] width 47 height 9
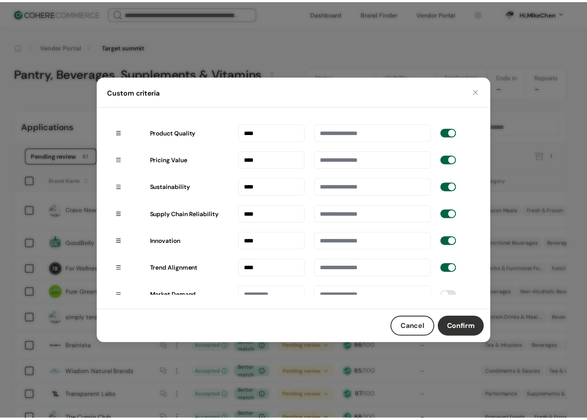
scroll to position [61, 0]
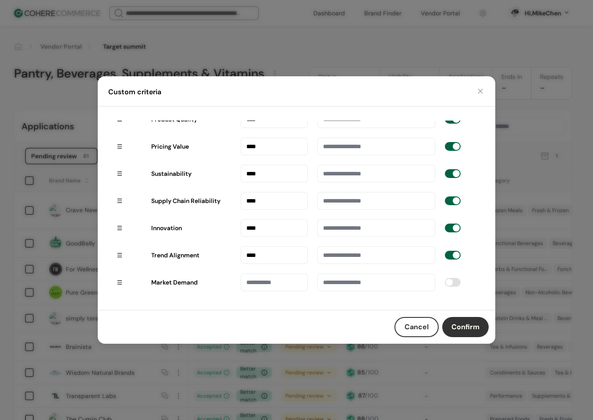
drag, startPoint x: 257, startPoint y: 228, endPoint x: 247, endPoint y: 228, distance: 9.6
click at [247, 228] on input "****" at bounding box center [274, 228] width 67 height 18
type input "**"
drag, startPoint x: 248, startPoint y: 255, endPoint x: 267, endPoint y: 254, distance: 19.3
click at [267, 254] on input "****" at bounding box center [274, 255] width 67 height 18
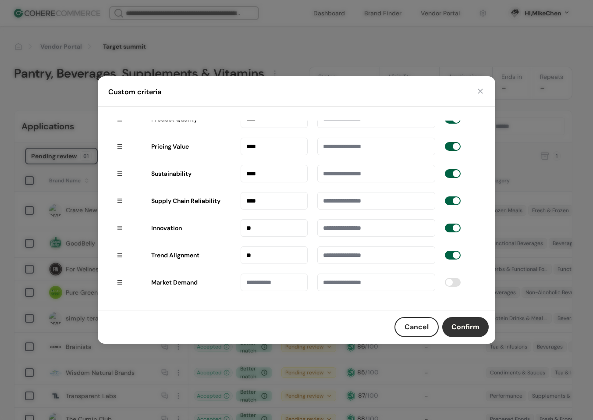
drag, startPoint x: 472, startPoint y: 326, endPoint x: 476, endPoint y: 318, distance: 9.0
click at [471, 326] on button "Confirm" at bounding box center [465, 327] width 46 height 20
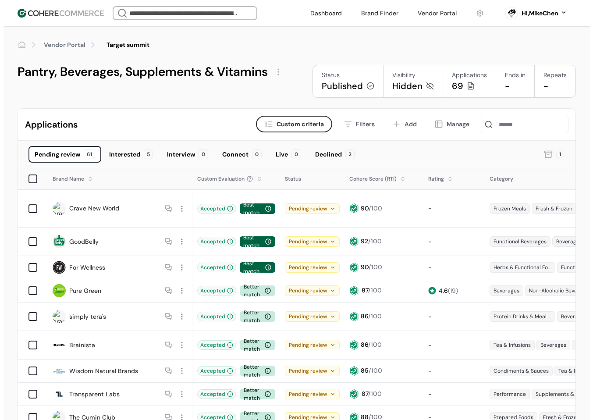
scroll to position [0, 0]
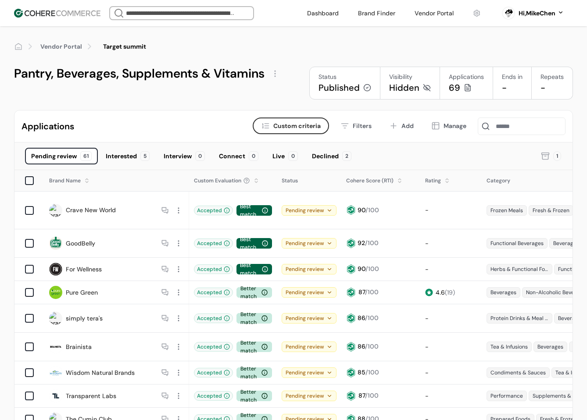
click at [318, 132] on button "Criteria Custom criteria" at bounding box center [291, 126] width 76 height 17
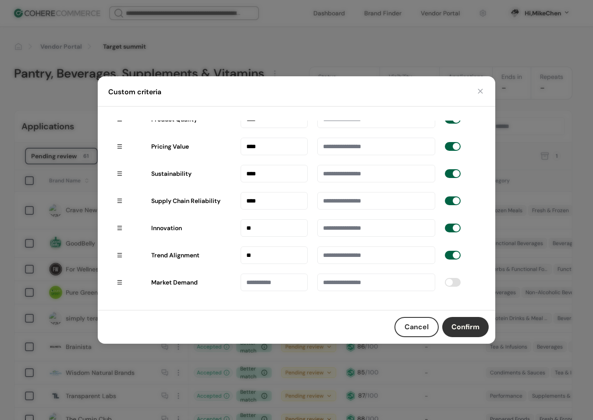
drag, startPoint x: 255, startPoint y: 257, endPoint x: 248, endPoint y: 257, distance: 6.6
click at [248, 257] on input "**" at bounding box center [274, 255] width 67 height 18
type input "****"
drag, startPoint x: 257, startPoint y: 228, endPoint x: 250, endPoint y: 229, distance: 7.1
click at [249, 230] on input "**" at bounding box center [274, 228] width 67 height 18
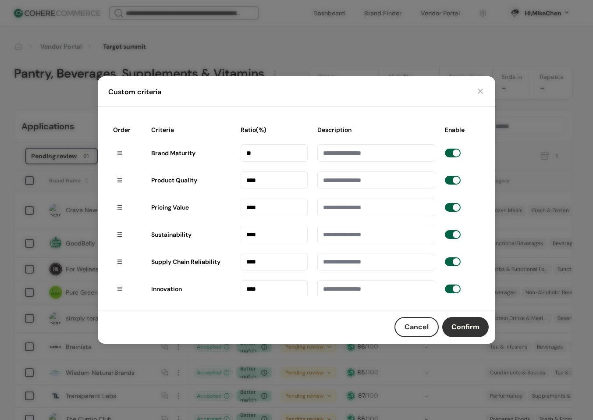
click at [480, 90] on button "button" at bounding box center [480, 91] width 9 height 9
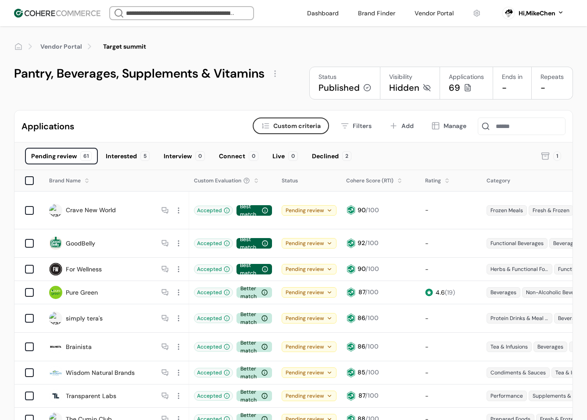
click at [305, 123] on span "Custom criteria" at bounding box center [296, 125] width 47 height 9
type input "**"
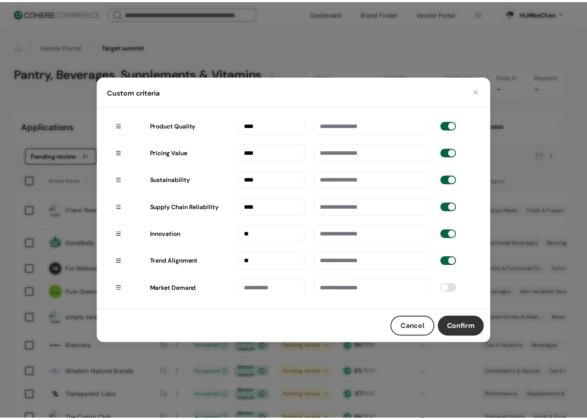
scroll to position [61, 0]
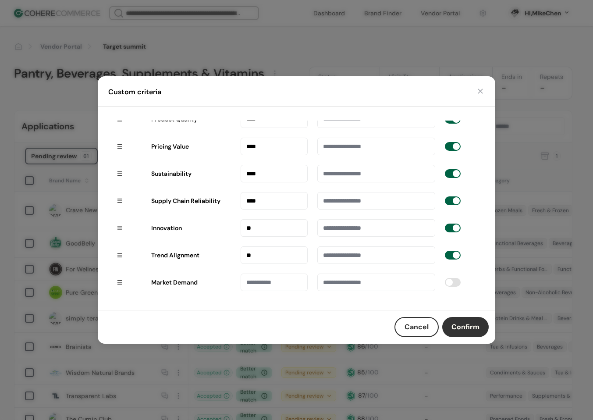
click at [247, 229] on input "**" at bounding box center [274, 228] width 67 height 18
type input "****"
click at [248, 256] on input "**" at bounding box center [274, 255] width 67 height 18
type input "****"
click at [461, 324] on button "Confirm" at bounding box center [465, 327] width 46 height 20
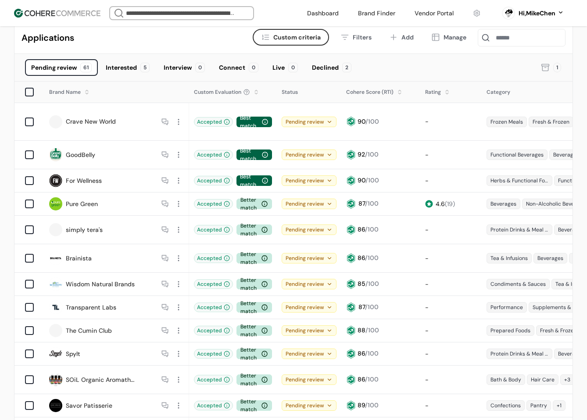
scroll to position [0, 0]
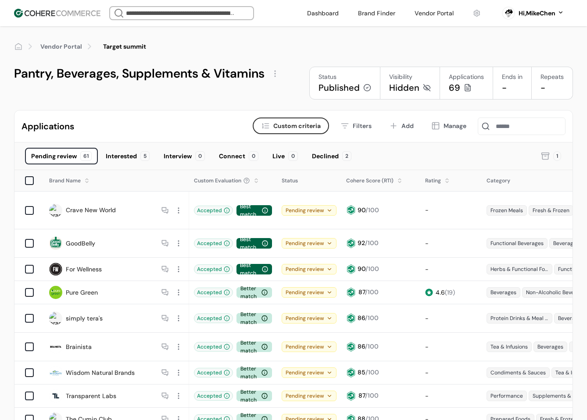
click at [133, 152] on div "Interested" at bounding box center [121, 156] width 31 height 9
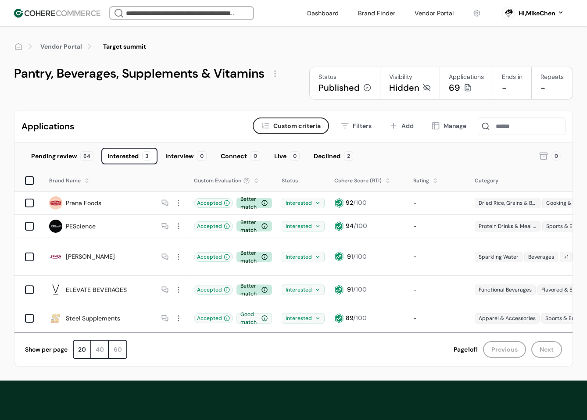
click at [275, 75] on div at bounding box center [275, 74] width 14 height 14
click at [286, 97] on link "Edit" at bounding box center [290, 94] width 12 height 9
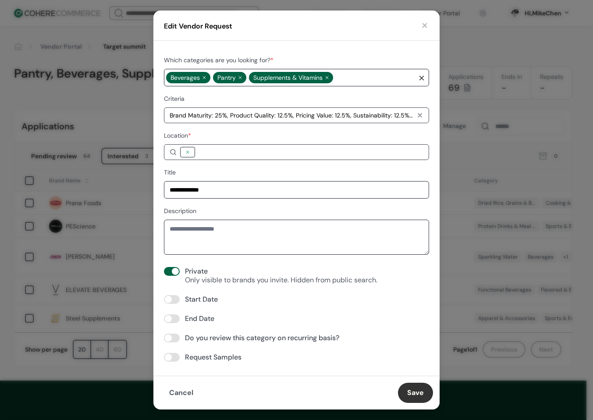
click at [416, 26] on div "Edit Vendor Request" at bounding box center [296, 26] width 286 height 30
click at [425, 27] on button "button" at bounding box center [425, 25] width 9 height 9
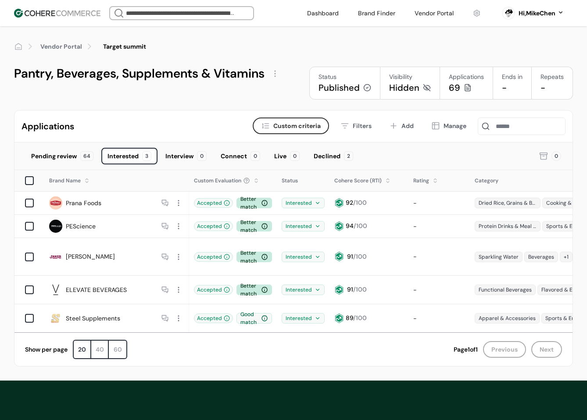
click at [278, 71] on div at bounding box center [275, 74] width 14 height 14
click at [291, 92] on link "Edit" at bounding box center [290, 94] width 12 height 9
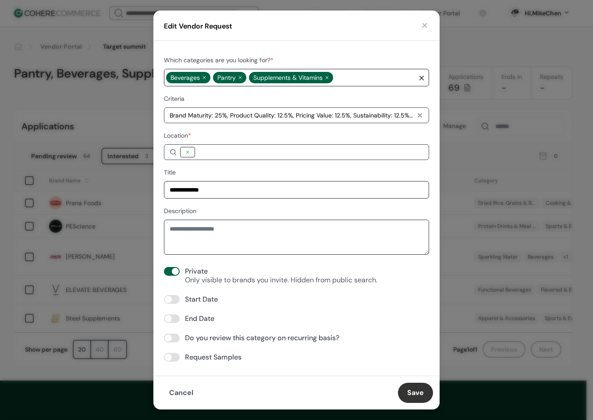
drag, startPoint x: 427, startPoint y: 25, endPoint x: 409, endPoint y: 30, distance: 19.0
click at [427, 25] on button "button" at bounding box center [425, 25] width 9 height 9
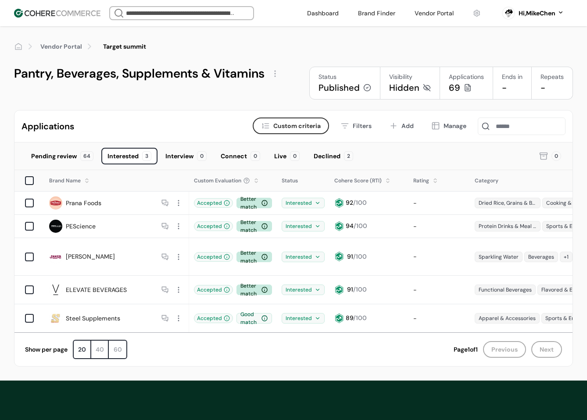
click at [271, 77] on div at bounding box center [275, 74] width 14 height 14
click at [284, 96] on div "Edit" at bounding box center [296, 95] width 53 height 18
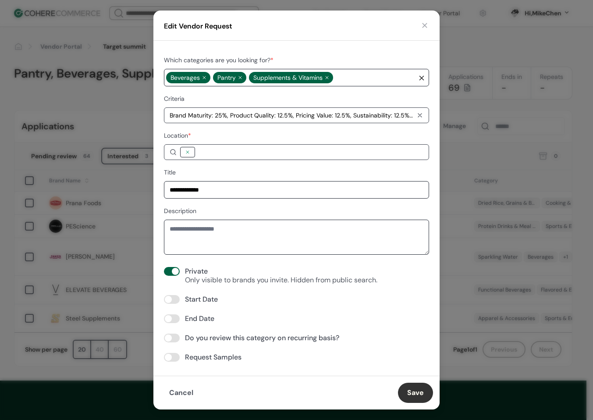
click at [427, 27] on button "button" at bounding box center [425, 25] width 9 height 9
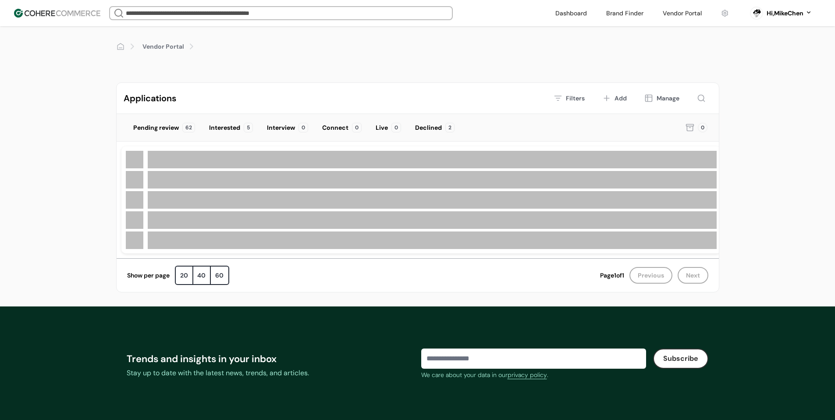
click at [688, 18] on link at bounding box center [683, 13] width 50 height 13
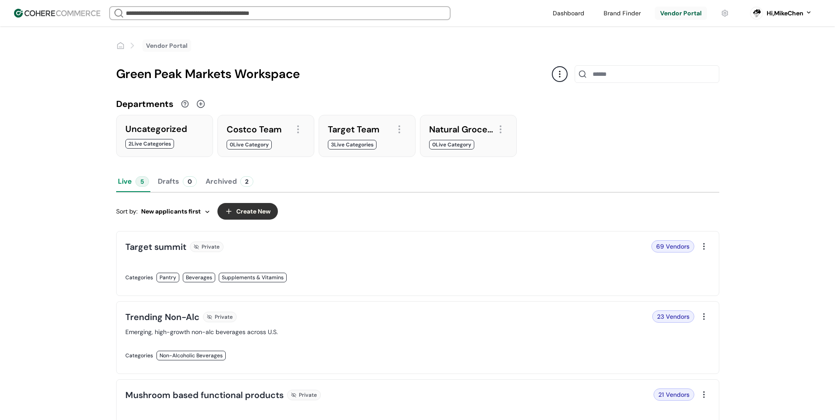
click at [168, 11] on input "search" at bounding box center [280, 13] width 312 height 12
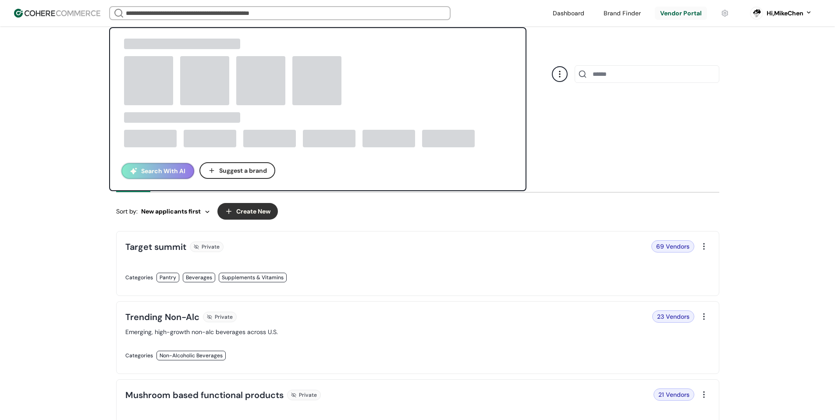
click at [148, 174] on button "Search With AI" at bounding box center [157, 171] width 73 height 16
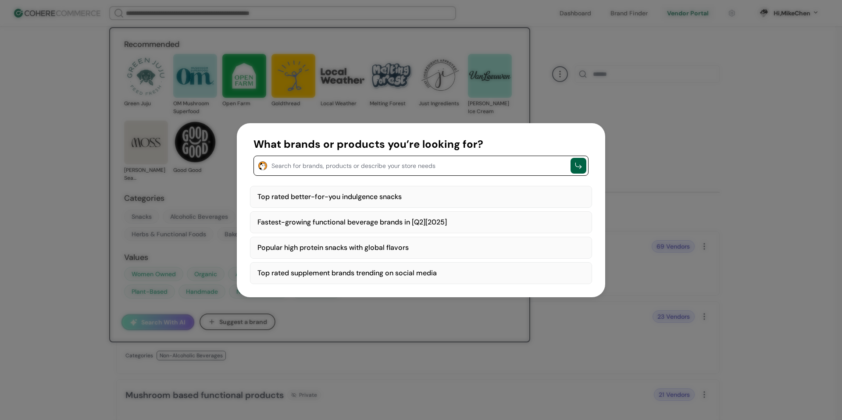
click at [331, 197] on div "Top rated better-for-you indulgence snacks" at bounding box center [421, 197] width 342 height 22
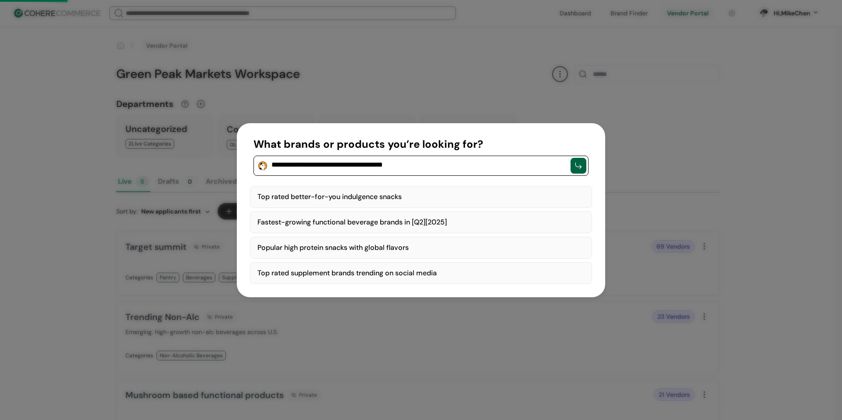
click at [434, 221] on div "Fastest-growing functional beverage brands in [Q2][2025]" at bounding box center [421, 222] width 342 height 22
click at [488, 250] on div "Popular high protein snacks with global flavors" at bounding box center [421, 248] width 342 height 22
type textarea "**********"
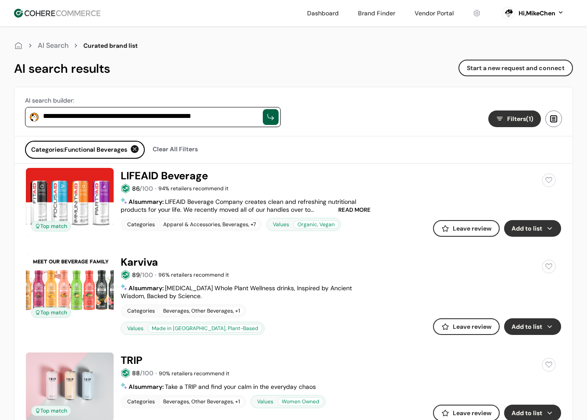
click at [542, 232] on button "Add to list" at bounding box center [532, 228] width 57 height 17
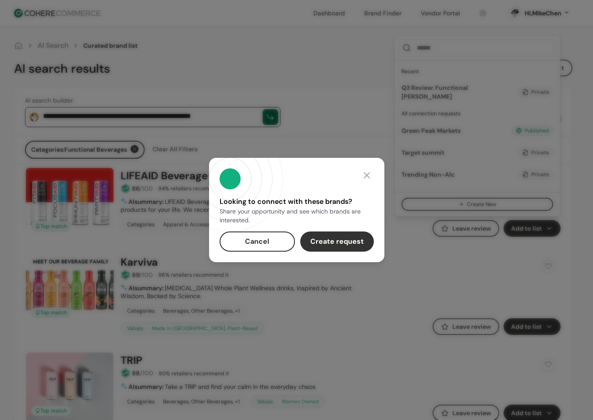
click at [368, 175] on div at bounding box center [367, 175] width 14 height 14
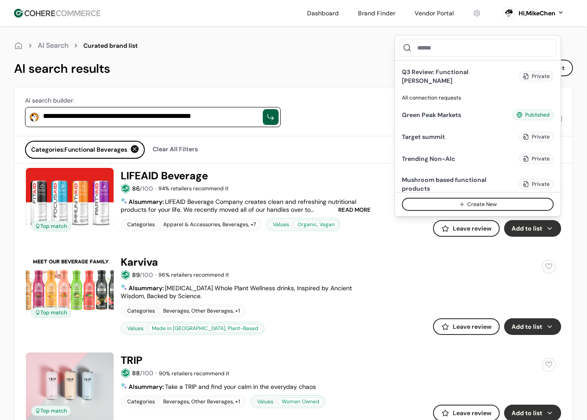
scroll to position [42, 0]
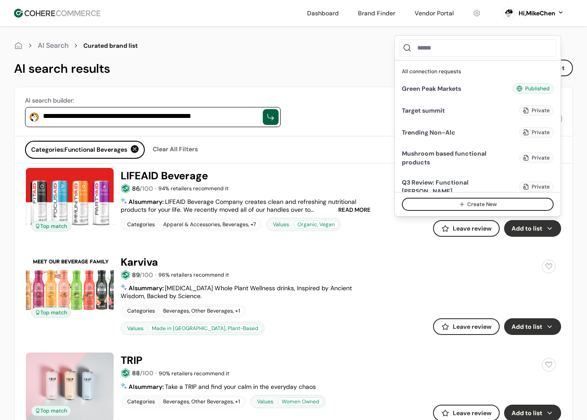
click at [445, 52] on input at bounding box center [477, 48] width 157 height 18
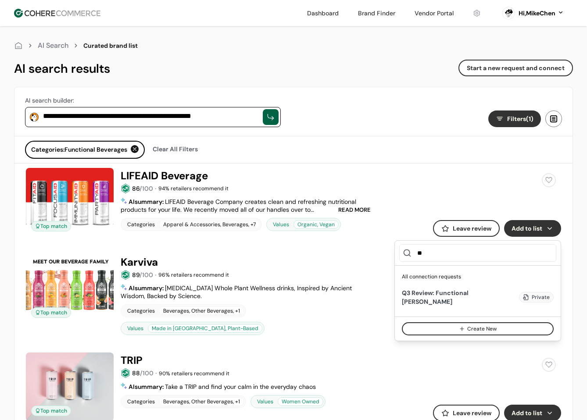
type input "**"
click at [397, 157] on div "Categories: Functional Beverages Clear All Filters" at bounding box center [293, 150] width 537 height 18
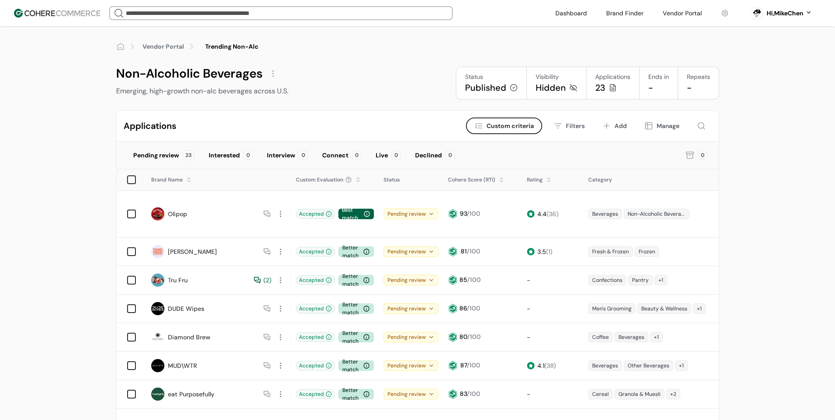
scroll to position [0, 246]
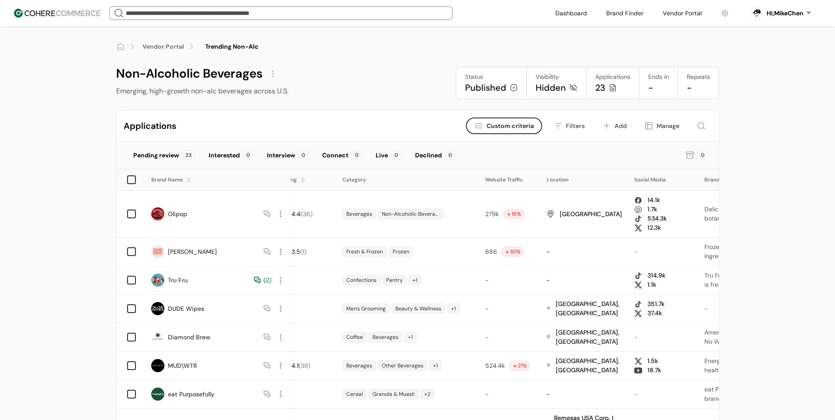
click at [274, 71] on div at bounding box center [273, 74] width 14 height 14
click at [294, 93] on div "Edit" at bounding box center [293, 95] width 53 height 18
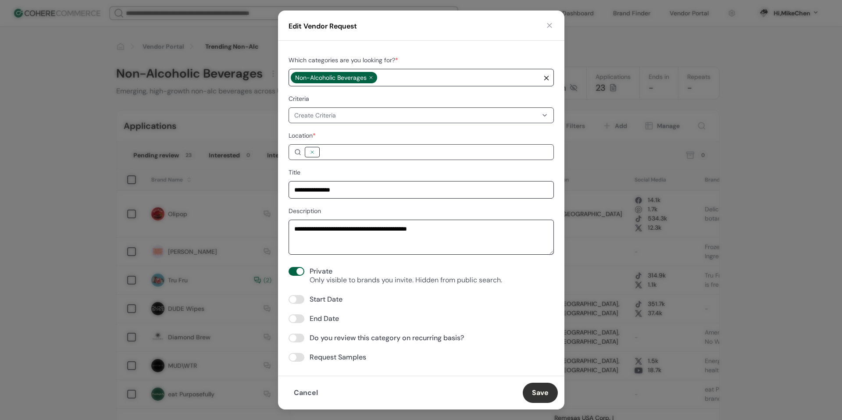
click at [547, 29] on button "button" at bounding box center [549, 25] width 9 height 9
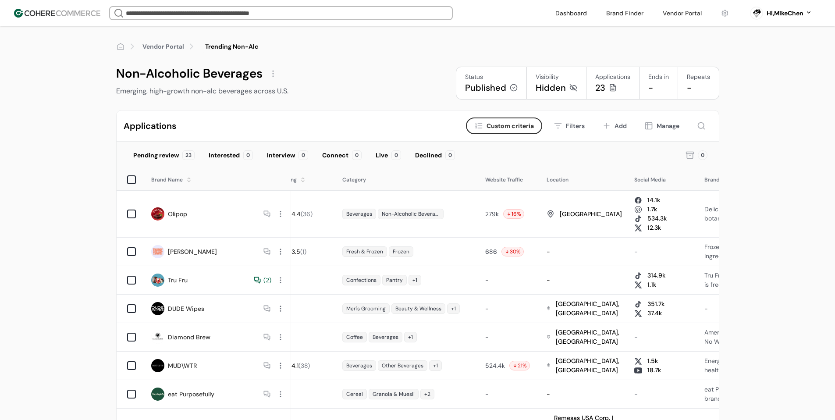
click at [785, 16] on div "Hi, MikeChen" at bounding box center [785, 13] width 37 height 9
click at [724, 13] on link at bounding box center [725, 13] width 18 height 13
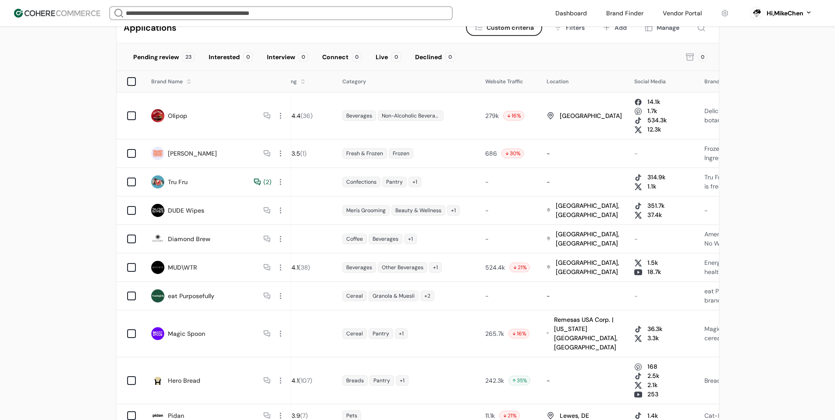
scroll to position [0, 0]
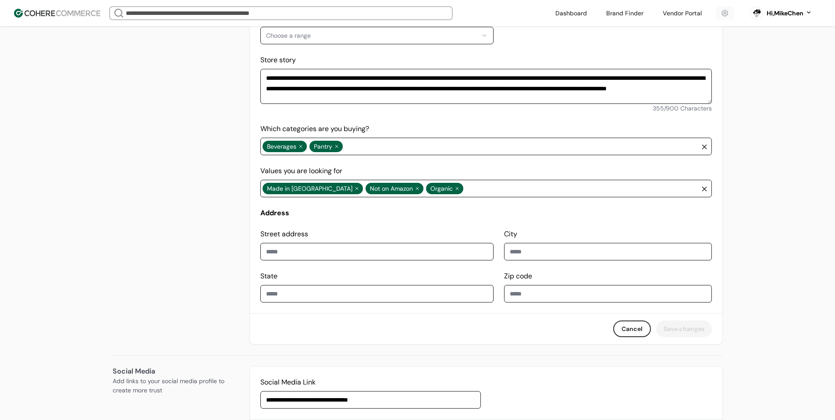
scroll to position [219, 0]
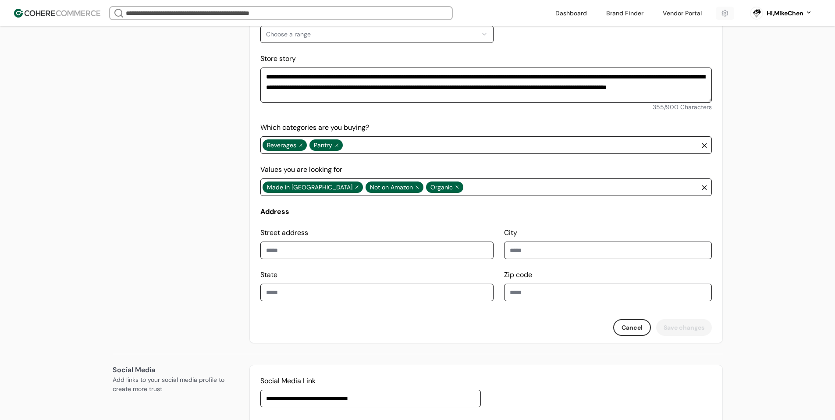
click at [424, 257] on input at bounding box center [377, 251] width 234 height 18
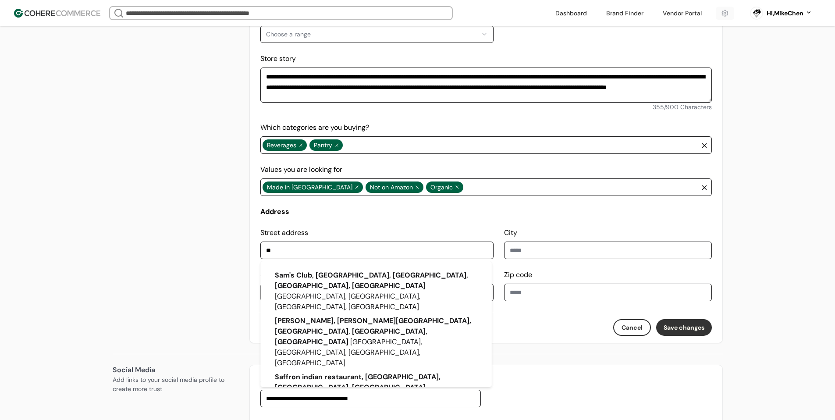
click at [403, 281] on div "Sam's Club, [GEOGRAPHIC_DATA], [GEOGRAPHIC_DATA], [GEOGRAPHIC_DATA], [GEOGRAPHI…" at bounding box center [376, 291] width 217 height 46
type input "**********"
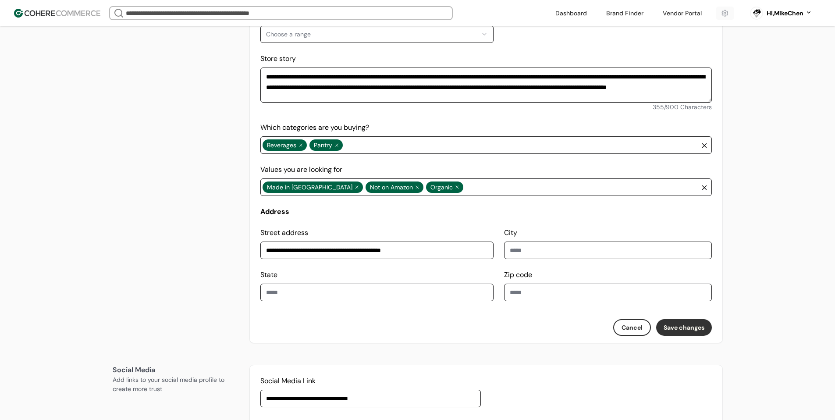
click at [424, 248] on input "**********" at bounding box center [377, 251] width 234 height 18
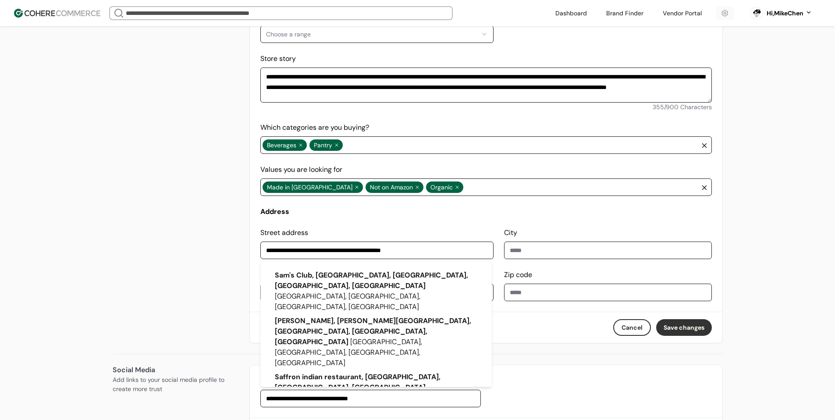
type input "********"
type input "*****"
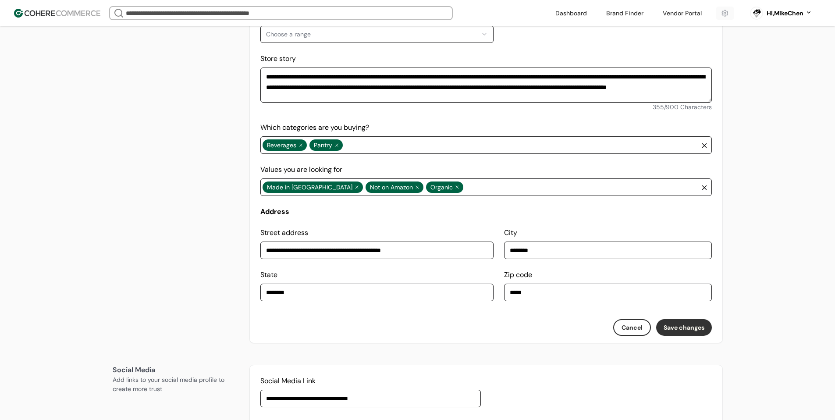
click at [688, 330] on button "Save changes" at bounding box center [684, 327] width 56 height 17
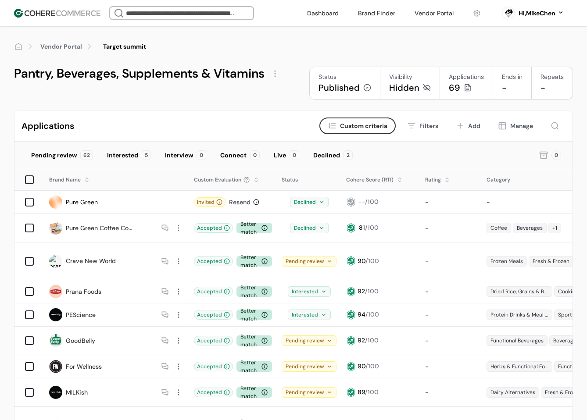
click at [273, 75] on div at bounding box center [275, 74] width 14 height 14
click at [285, 93] on link "Edit" at bounding box center [290, 94] width 12 height 9
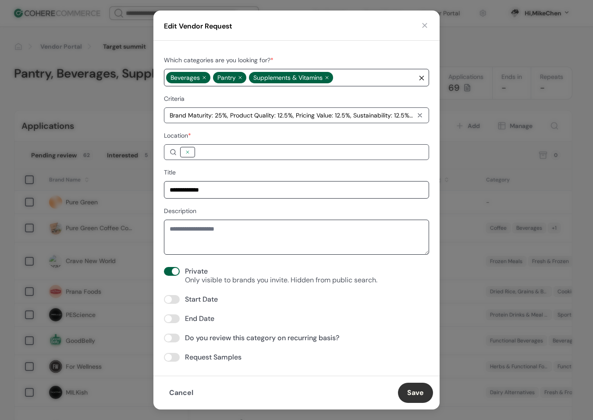
click at [238, 150] on div at bounding box center [301, 152] width 243 height 11
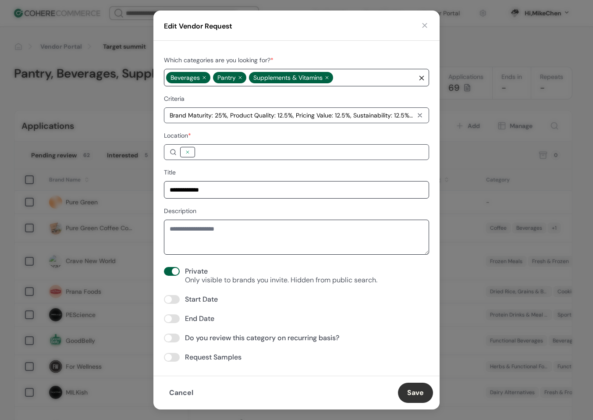
click at [424, 24] on button "button" at bounding box center [425, 25] width 9 height 9
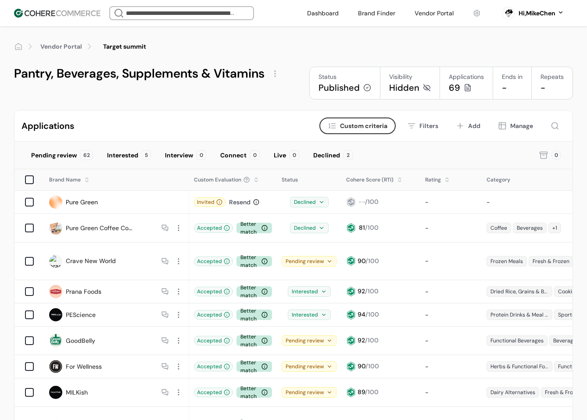
click at [273, 73] on div at bounding box center [275, 74] width 14 height 14
click at [281, 94] on div "Edit" at bounding box center [296, 95] width 53 height 18
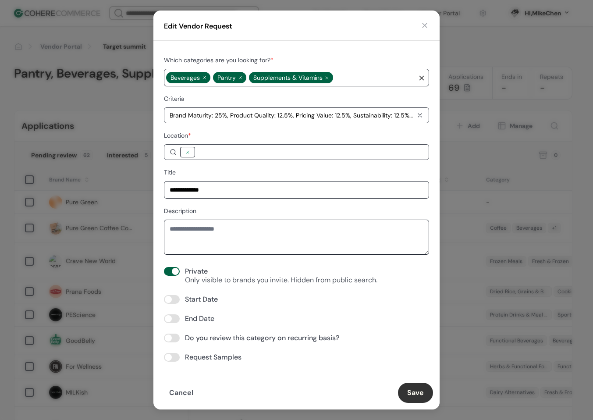
click at [216, 151] on div at bounding box center [301, 152] width 243 height 11
click at [193, 153] on div at bounding box center [187, 152] width 15 height 11
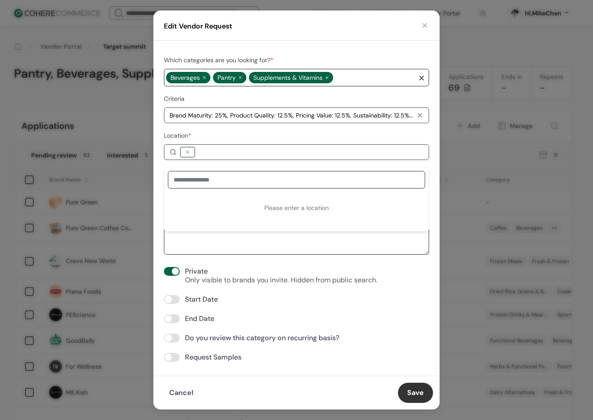
click at [190, 150] on div at bounding box center [187, 152] width 9 height 9
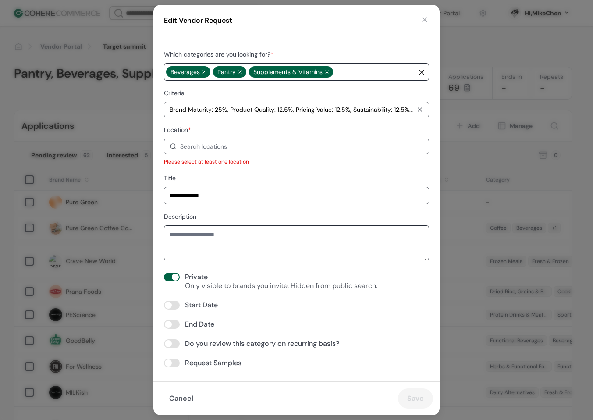
click at [234, 143] on div "Search locations" at bounding box center [301, 146] width 243 height 9
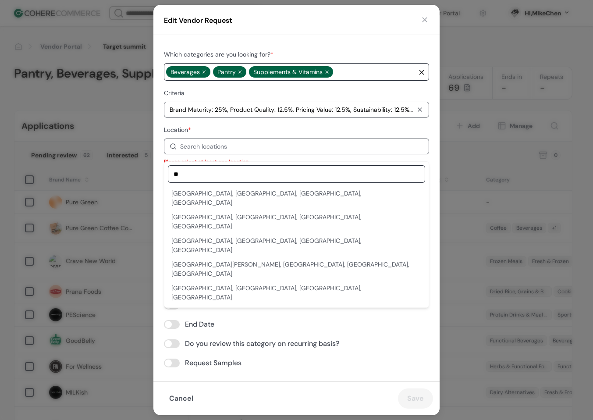
type input "**"
click at [264, 194] on div "Dulles Crossing Plaza, Sterling, VA, USA" at bounding box center [296, 198] width 250 height 18
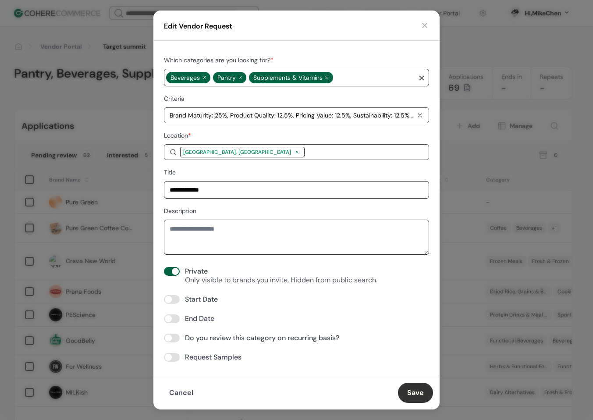
click at [244, 155] on div "[GEOGRAPHIC_DATA], [GEOGRAPHIC_DATA]" at bounding box center [301, 152] width 243 height 11
click at [310, 27] on div "Edit Vendor Request" at bounding box center [296, 26] width 286 height 30
drag, startPoint x: 420, startPoint y: 386, endPoint x: 419, endPoint y: 382, distance: 4.4
click at [420, 386] on button "Save" at bounding box center [415, 393] width 35 height 20
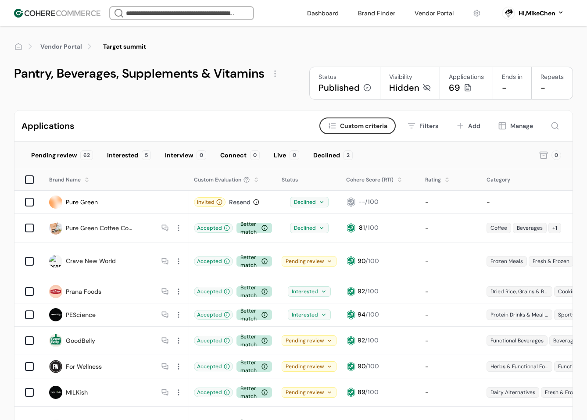
click at [272, 74] on div at bounding box center [275, 74] width 14 height 14
click at [284, 95] on link "Edit" at bounding box center [290, 94] width 12 height 9
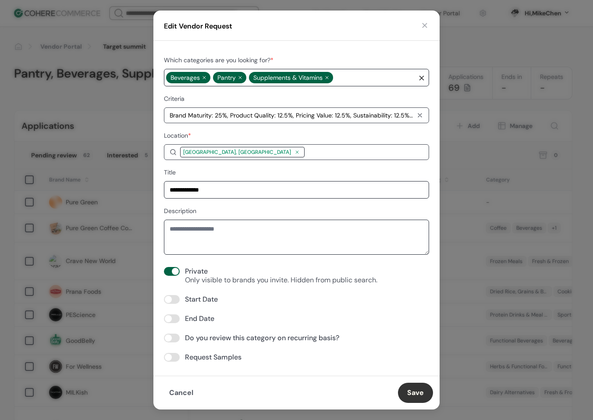
click at [424, 26] on button "button" at bounding box center [425, 25] width 9 height 9
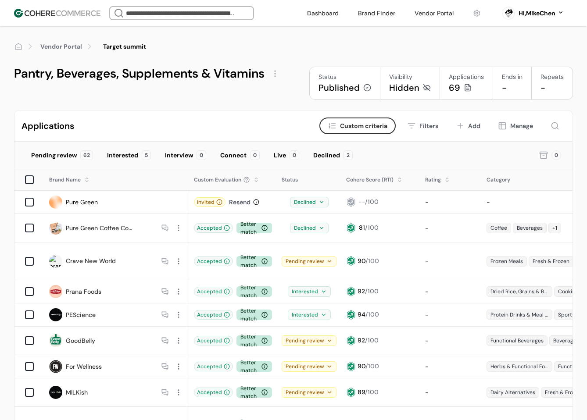
click at [271, 76] on div at bounding box center [275, 74] width 14 height 14
click at [295, 94] on link "Edit" at bounding box center [290, 94] width 12 height 9
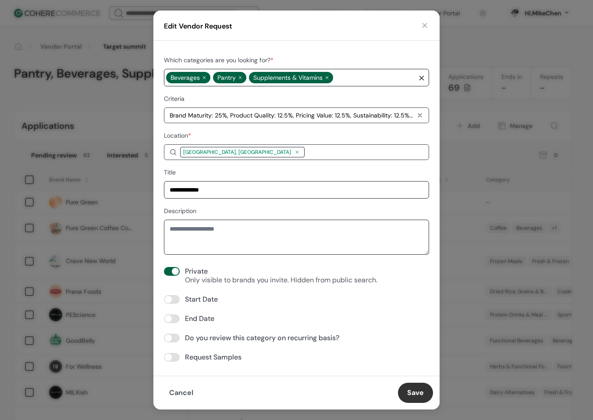
drag, startPoint x: 424, startPoint y: 25, endPoint x: 431, endPoint y: 25, distance: 6.6
click at [424, 25] on button "button" at bounding box center [425, 25] width 9 height 9
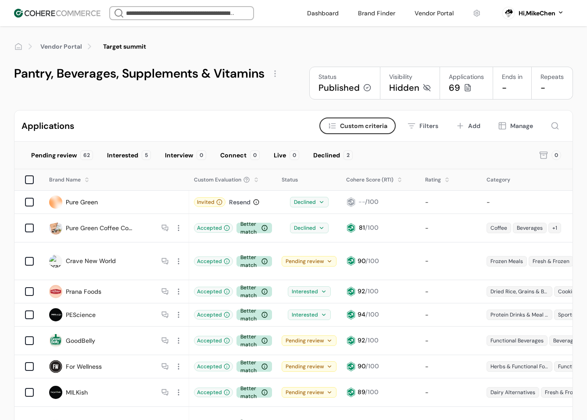
click at [78, 224] on link "Pure Green Coffee Company" at bounding box center [101, 228] width 70 height 9
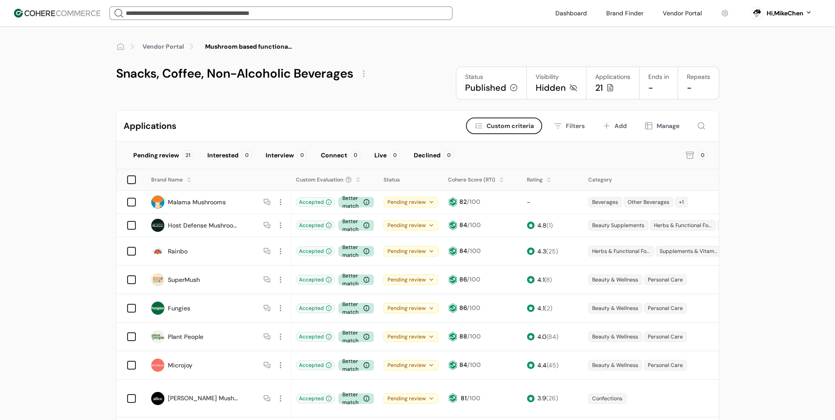
click at [364, 75] on div at bounding box center [364, 74] width 14 height 14
click at [377, 95] on link "Edit" at bounding box center [378, 94] width 12 height 9
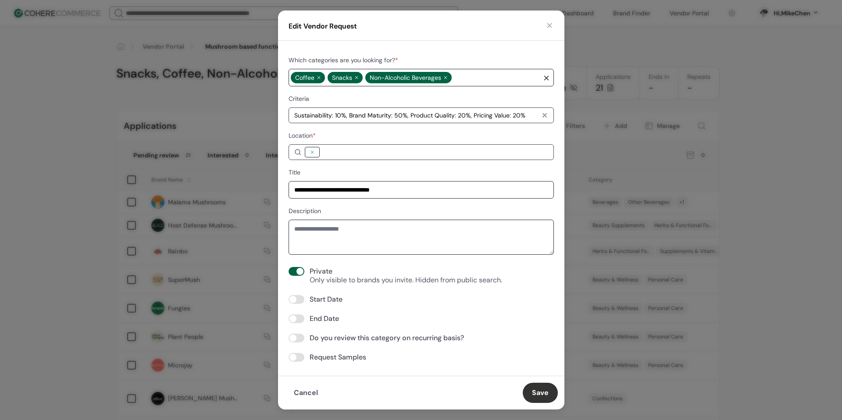
click at [543, 25] on div "Edit Vendor Request" at bounding box center [421, 26] width 286 height 30
click at [549, 24] on button "button" at bounding box center [549, 25] width 9 height 9
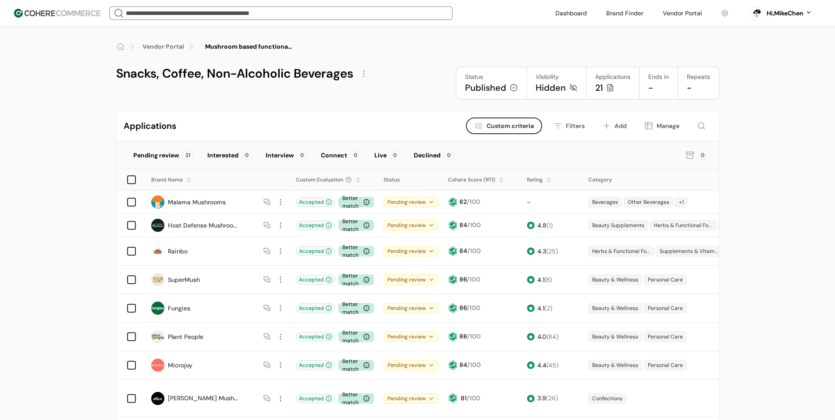
click at [360, 77] on div at bounding box center [364, 74] width 14 height 14
click at [367, 95] on div "Edit" at bounding box center [384, 95] width 53 height 18
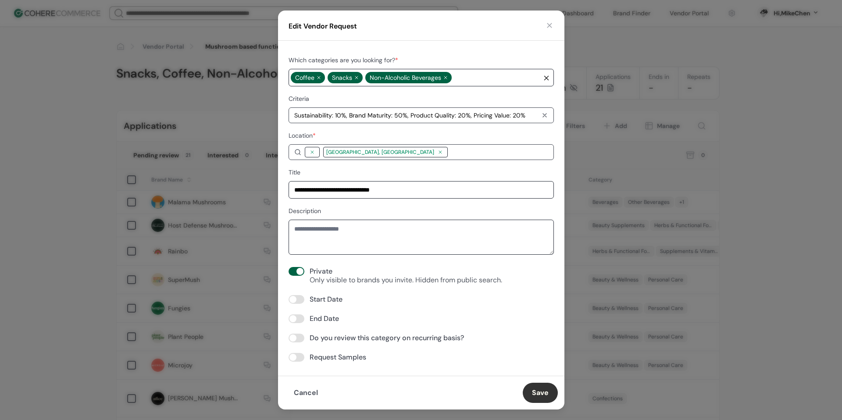
click at [311, 153] on div at bounding box center [312, 152] width 9 height 9
click at [546, 22] on button "button" at bounding box center [549, 25] width 9 height 9
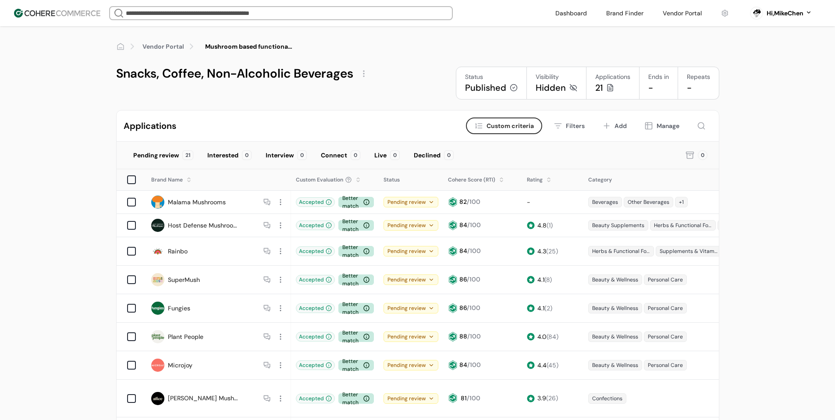
click at [361, 74] on div at bounding box center [364, 74] width 14 height 14
click at [370, 96] on div "Edit" at bounding box center [384, 95] width 53 height 18
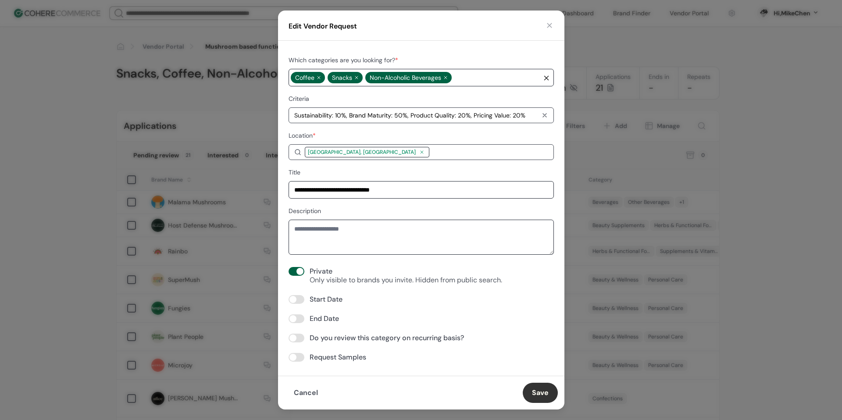
click at [548, 24] on button "button" at bounding box center [549, 25] width 9 height 9
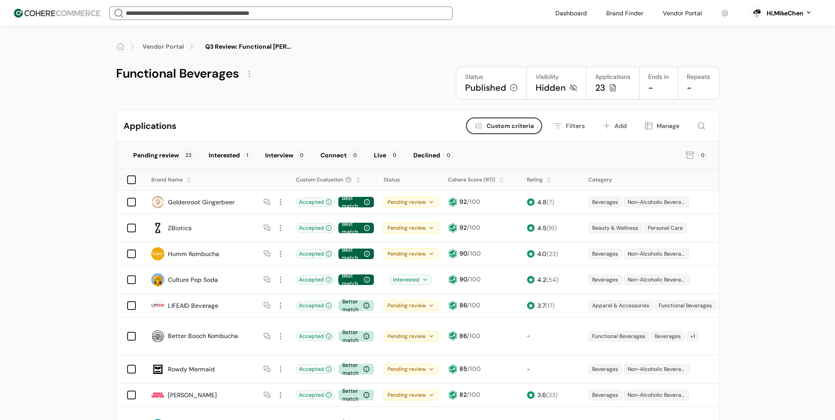
click at [253, 78] on div at bounding box center [250, 74] width 14 height 14
click at [266, 90] on div "Edit" at bounding box center [271, 95] width 53 height 18
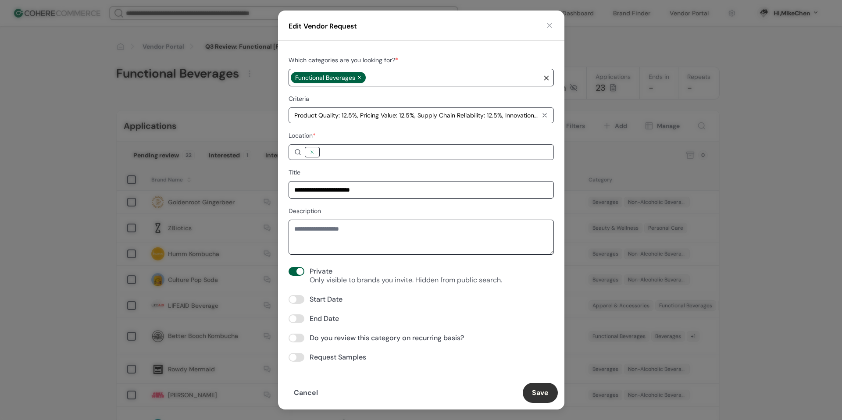
click at [554, 26] on div "Edit Vendor Request" at bounding box center [421, 26] width 286 height 30
click at [550, 26] on button "button" at bounding box center [549, 25] width 9 height 9
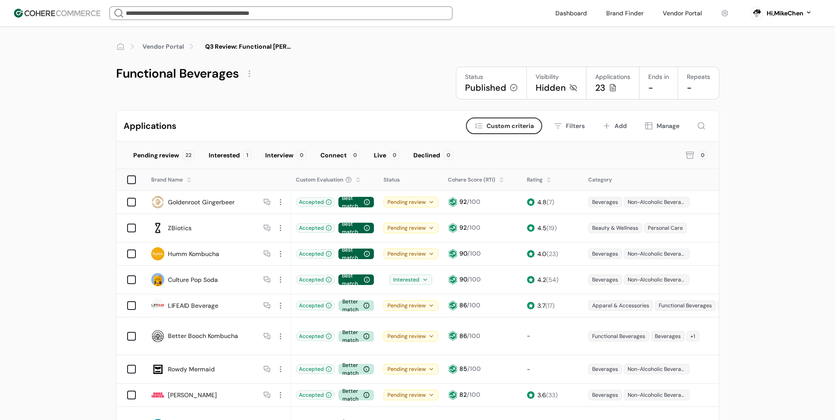
click at [250, 71] on div at bounding box center [250, 74] width 14 height 14
click at [264, 86] on div "Edit Share Move Archive" at bounding box center [271, 121] width 56 height 74
click at [265, 91] on link "Edit" at bounding box center [265, 94] width 12 height 9
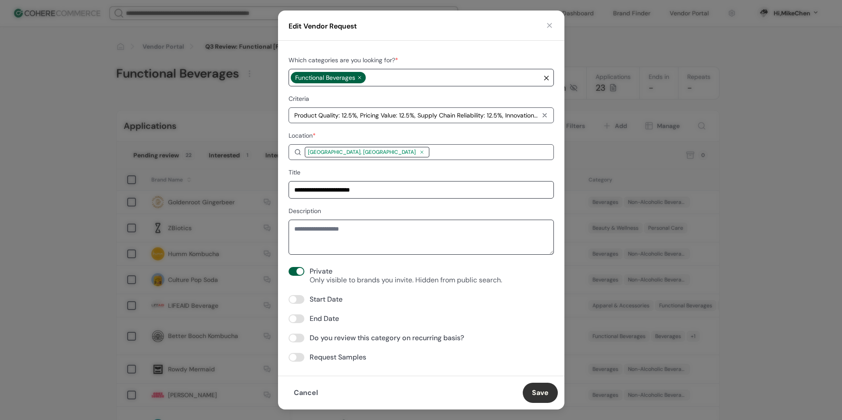
click at [544, 24] on div "Edit Vendor Request" at bounding box center [421, 26] width 286 height 30
click at [544, 26] on div "Edit Vendor Request" at bounding box center [421, 26] width 286 height 30
click at [546, 26] on button "button" at bounding box center [549, 25] width 9 height 9
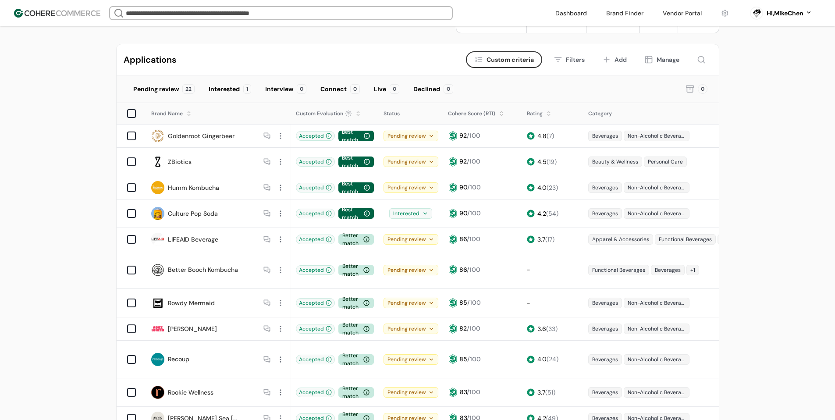
scroll to position [44, 0]
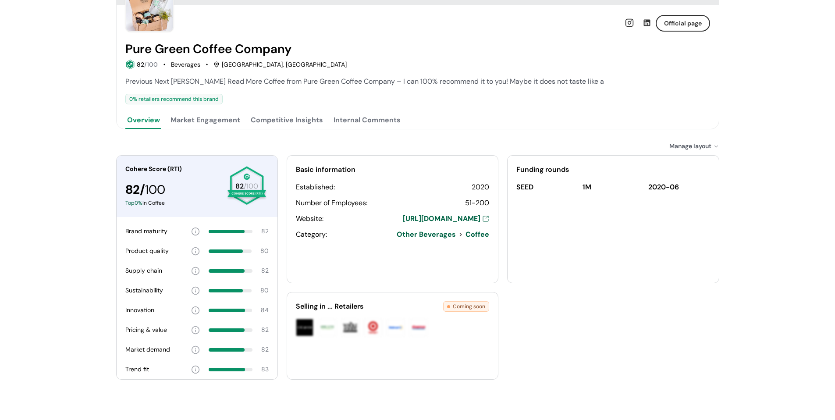
scroll to position [104, 0]
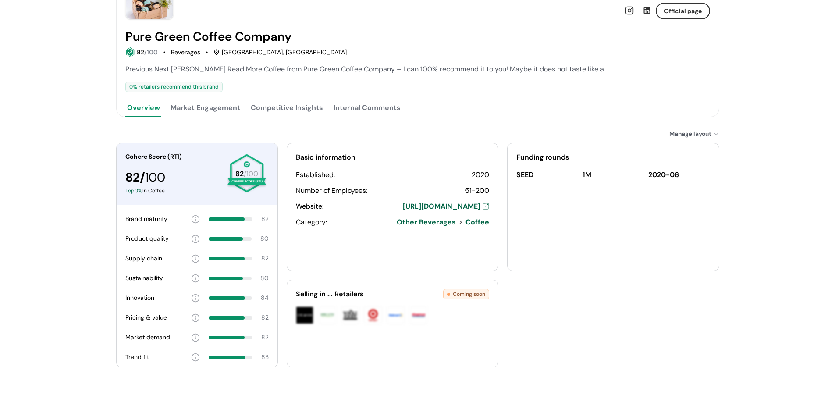
click at [239, 110] on button "Market Engagement" at bounding box center [205, 108] width 73 height 18
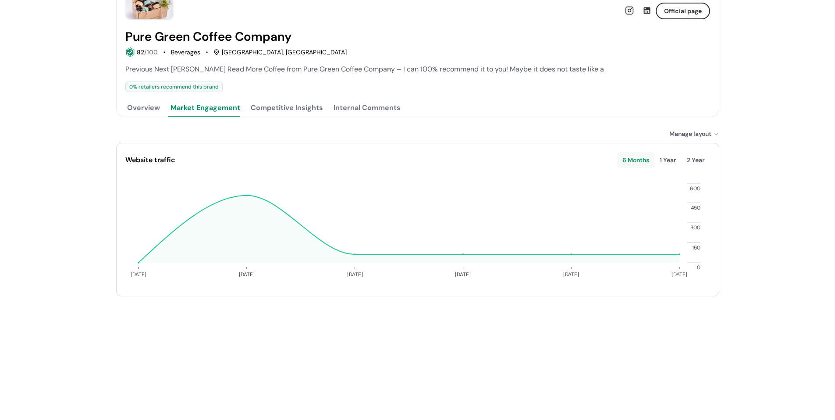
click at [290, 102] on button "Competitive Insights" at bounding box center [287, 108] width 76 height 18
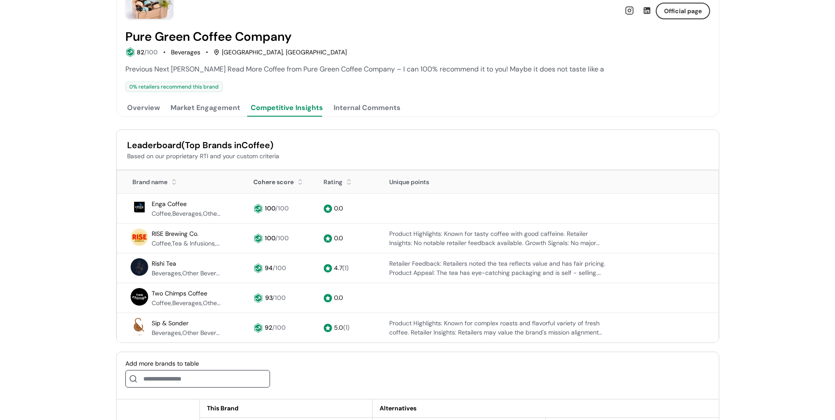
click at [361, 108] on div "Internal Comments" at bounding box center [367, 108] width 67 height 11
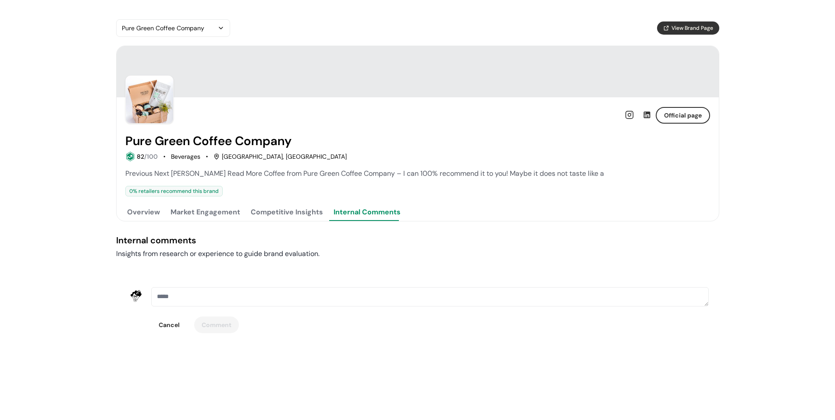
scroll to position [0, 0]
click at [148, 219] on button "Overview" at bounding box center [146, 212] width 36 height 18
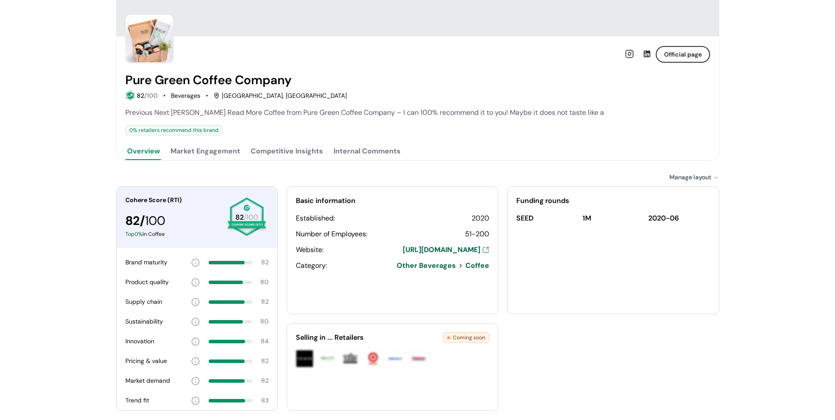
scroll to position [104, 0]
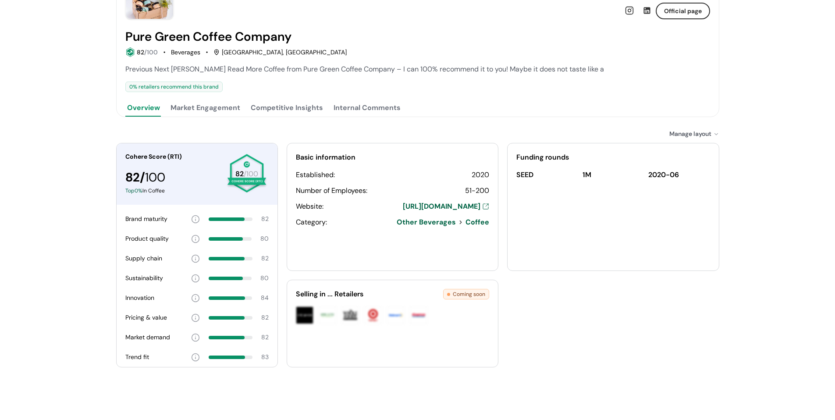
click at [221, 114] on button "Market Engagement" at bounding box center [205, 108] width 73 height 18
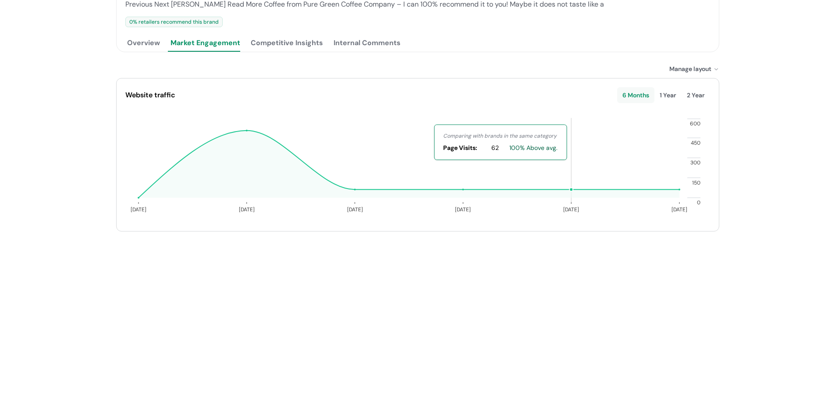
scroll to position [82, 0]
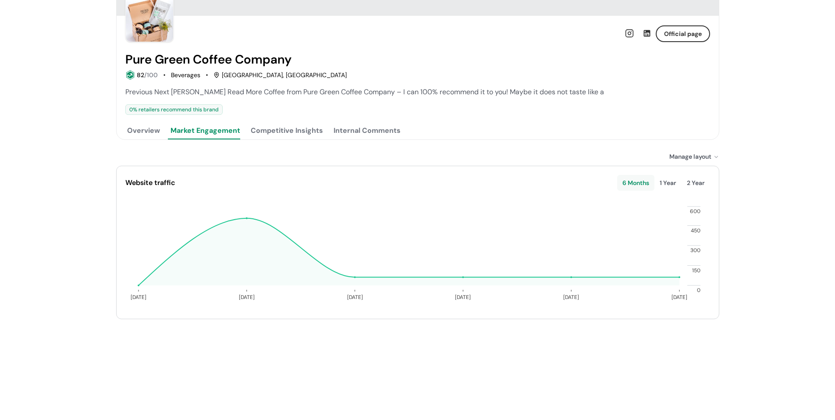
click at [303, 130] on button "Competitive Insights" at bounding box center [287, 131] width 76 height 18
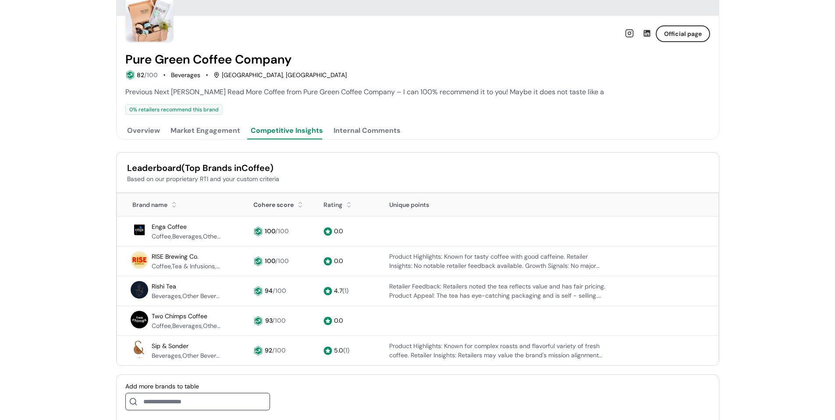
scroll to position [169, 0]
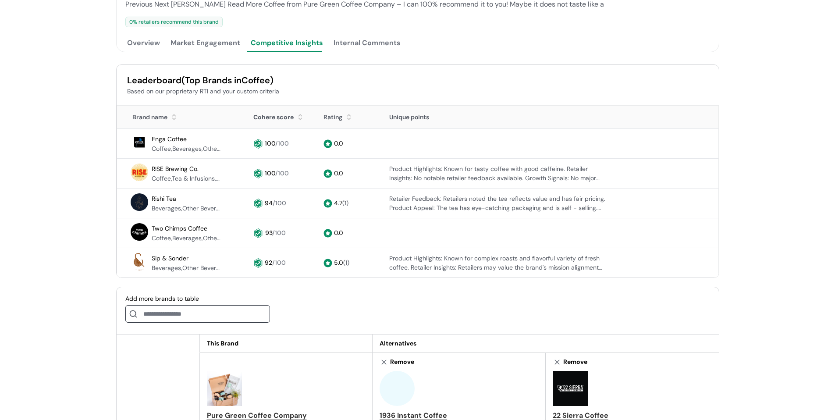
click at [206, 49] on button "Market Engagement" at bounding box center [205, 43] width 73 height 18
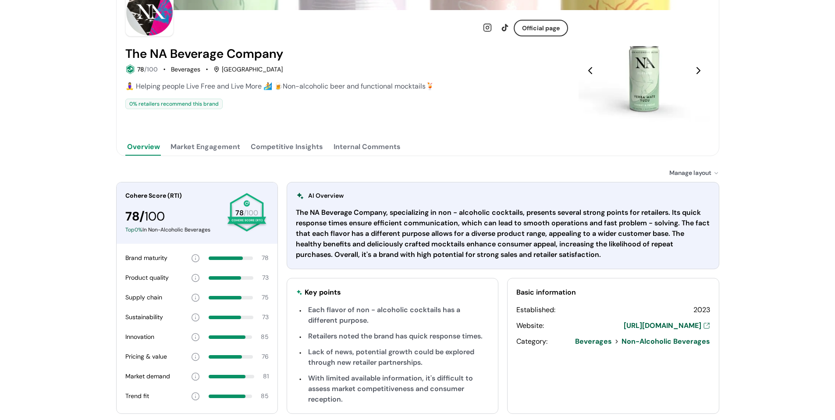
scroll to position [88, 0]
click at [202, 146] on button "Market Engagement" at bounding box center [205, 147] width 73 height 18
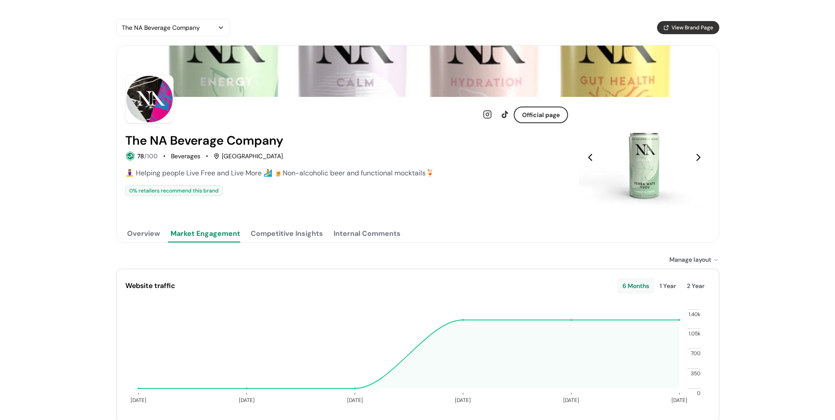
scroll to position [0, 0]
